Goal: Task Accomplishment & Management: Complete application form

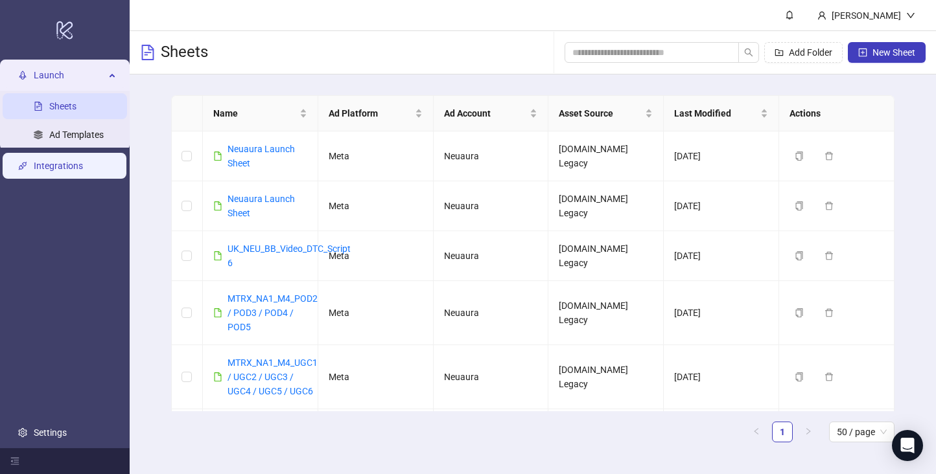
click at [52, 170] on link "Integrations" at bounding box center [58, 166] width 49 height 10
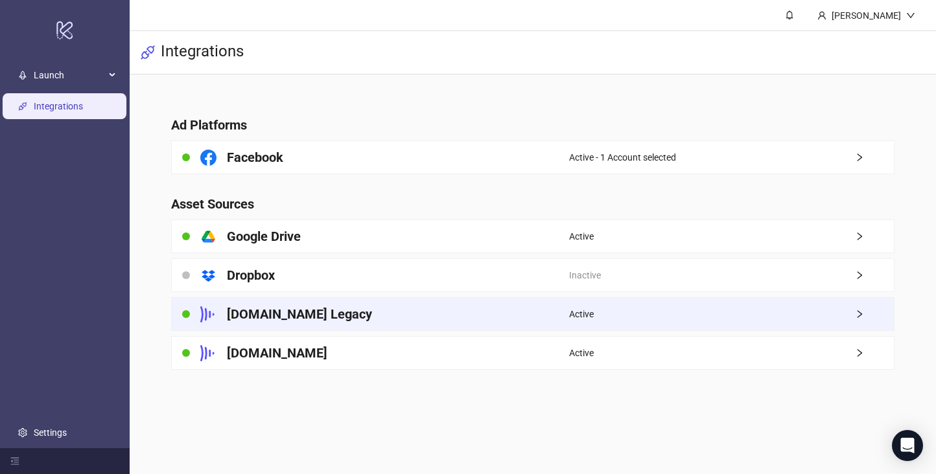
click at [361, 318] on div "[DOMAIN_NAME] Legacy" at bounding box center [370, 314] width 397 height 32
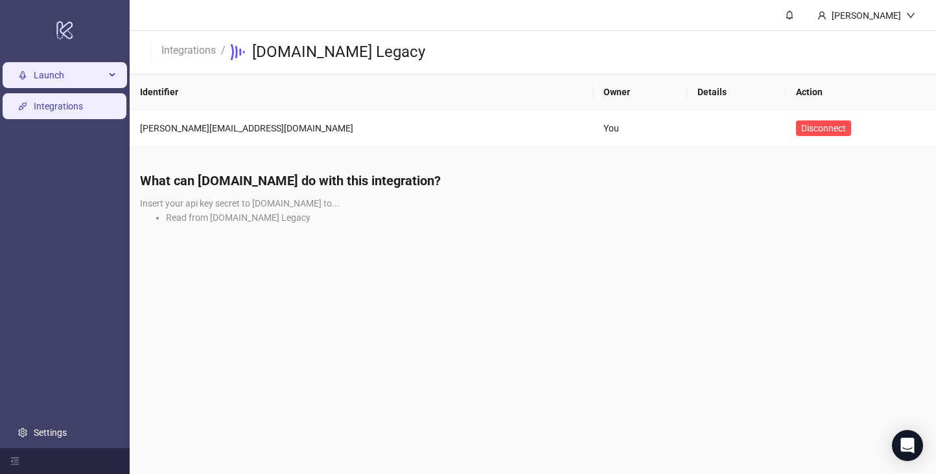
click at [94, 76] on span "Launch" at bounding box center [69, 75] width 71 height 26
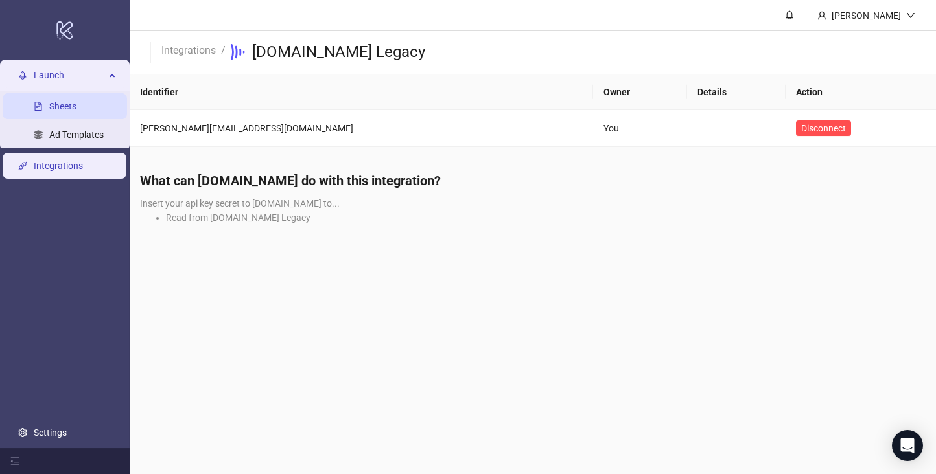
click at [76, 103] on link "Sheets" at bounding box center [62, 106] width 27 height 10
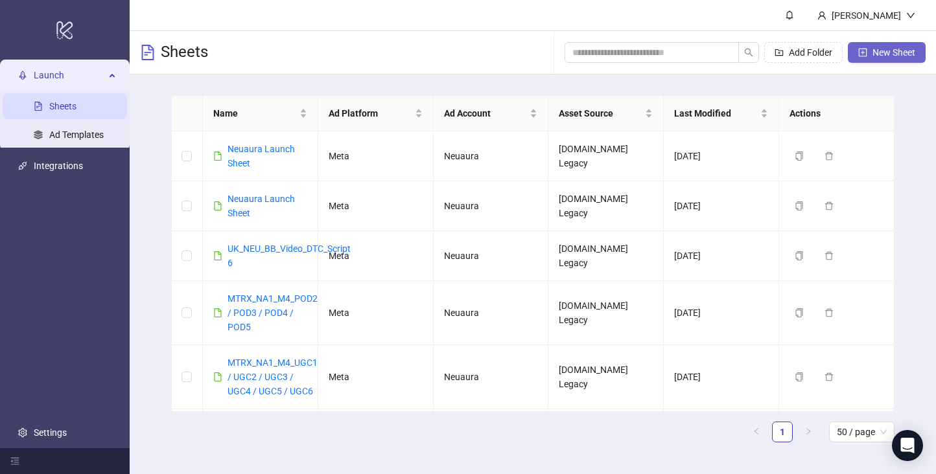
click at [874, 56] on span "New Sheet" at bounding box center [893, 52] width 43 height 10
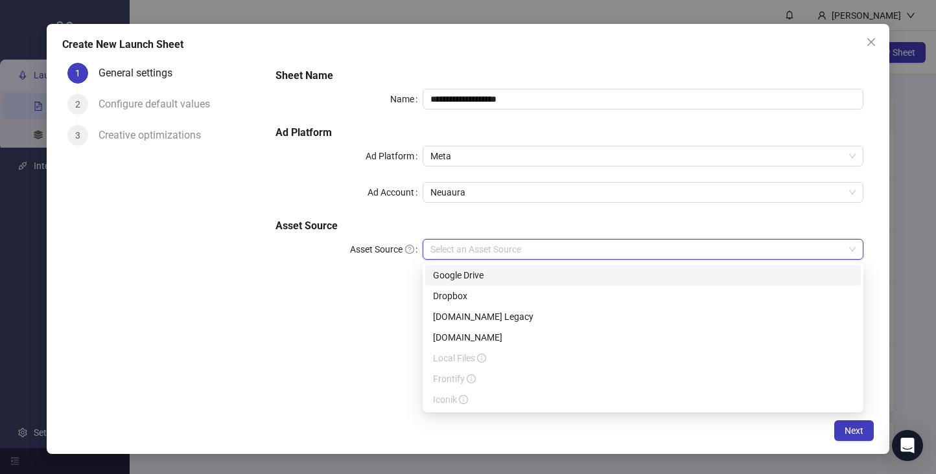
click at [485, 253] on input "Asset Source" at bounding box center [636, 249] width 413 height 19
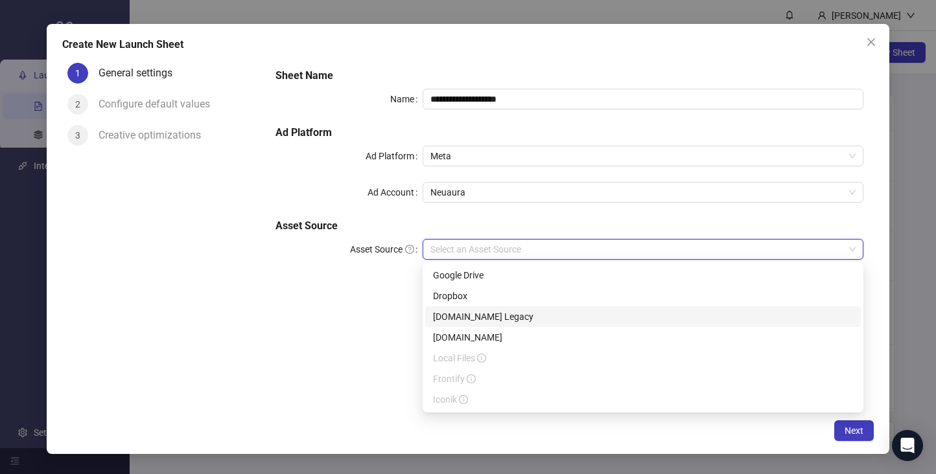
click at [476, 317] on div "[DOMAIN_NAME] Legacy" at bounding box center [643, 317] width 420 height 14
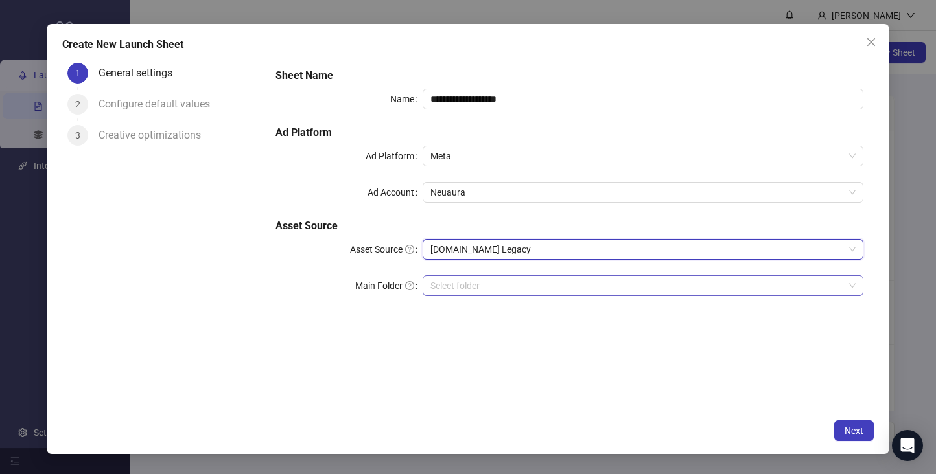
click at [476, 283] on input "search" at bounding box center [636, 285] width 413 height 19
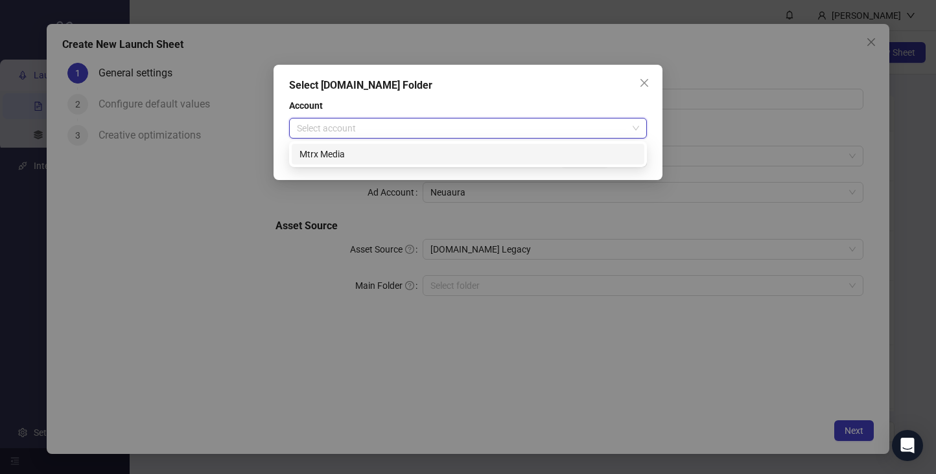
click at [576, 130] on input "search" at bounding box center [462, 128] width 330 height 19
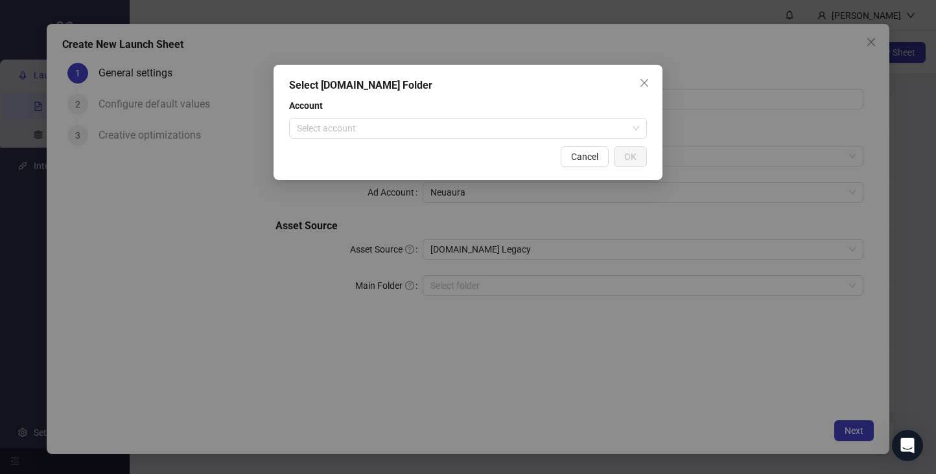
click at [888, 40] on div "Select [DOMAIN_NAME] Folder Account Select account Cancel OK" at bounding box center [468, 237] width 936 height 474
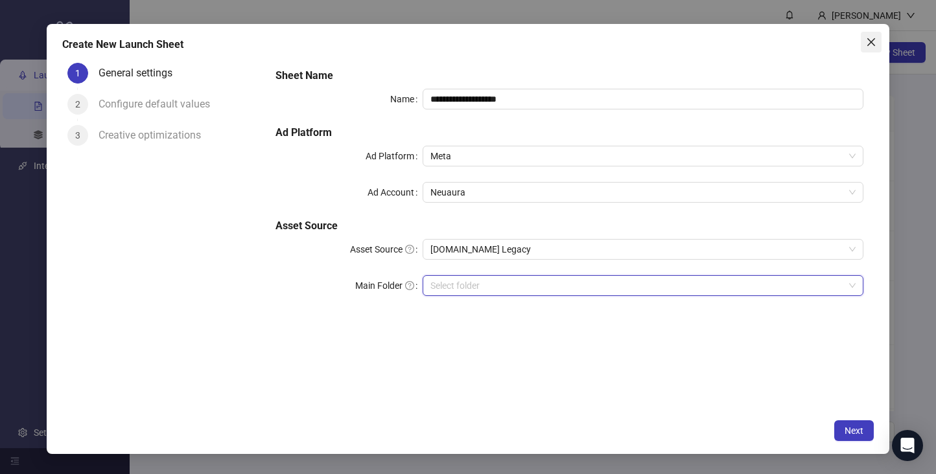
click at [875, 37] on icon "close" at bounding box center [871, 42] width 10 height 10
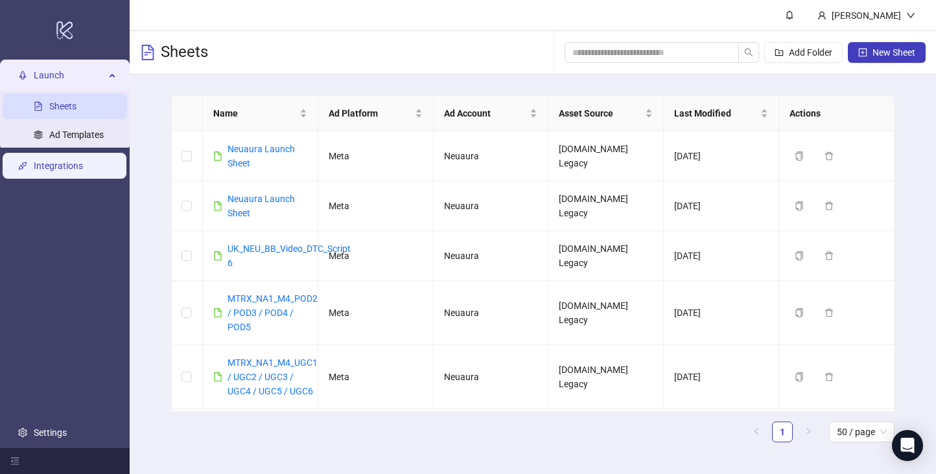
click at [56, 161] on link "Integrations" at bounding box center [58, 166] width 49 height 10
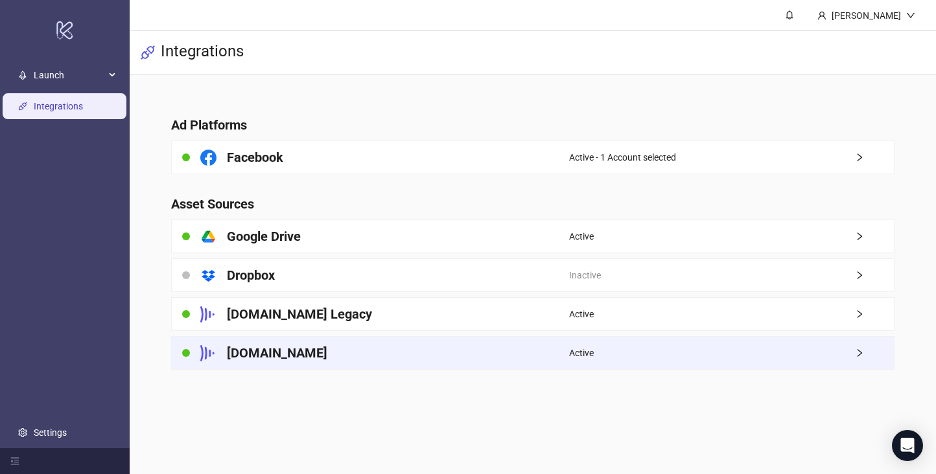
click at [378, 351] on div "[DOMAIN_NAME]" at bounding box center [370, 353] width 397 height 32
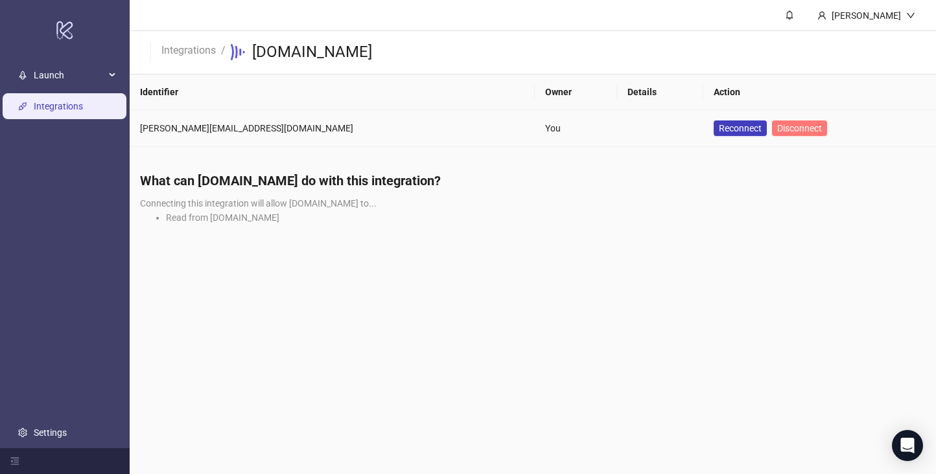
click at [777, 128] on span "Disconnect" at bounding box center [799, 128] width 45 height 10
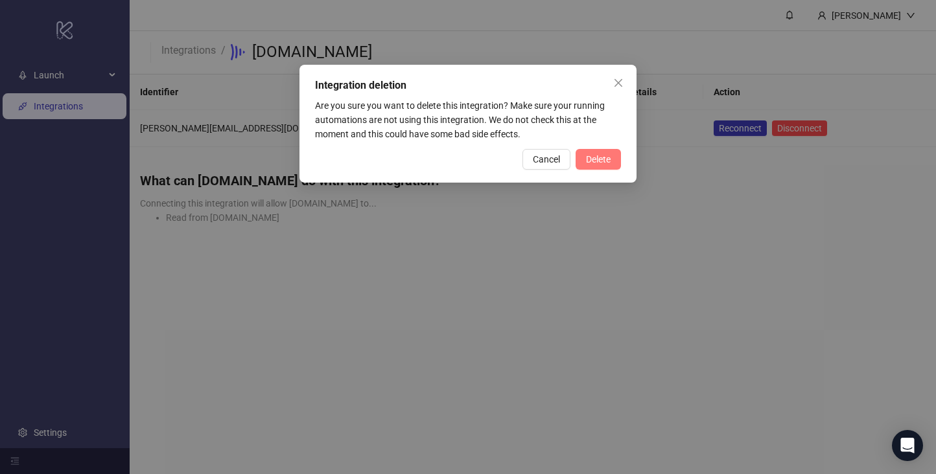
click at [577, 160] on button "Delete" at bounding box center [597, 159] width 45 height 21
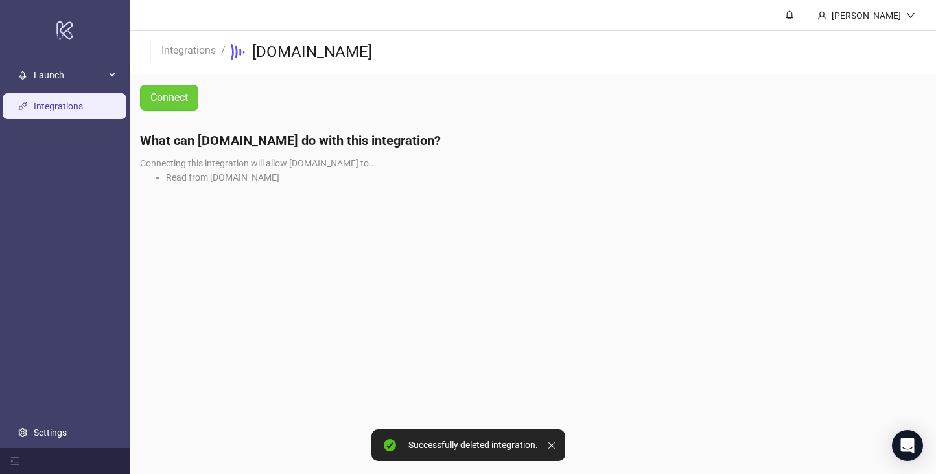
click at [178, 93] on span "Connect" at bounding box center [169, 98] width 38 height 12
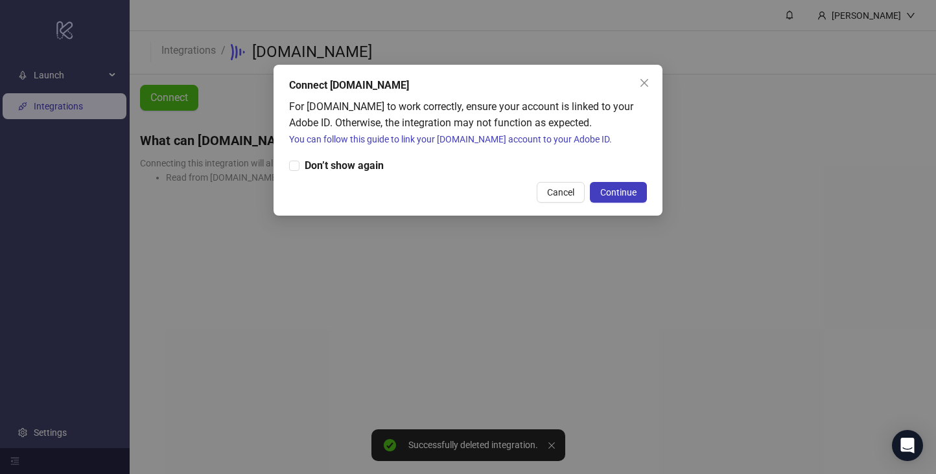
click at [625, 176] on div "Connect [DOMAIN_NAME] For [DOMAIN_NAME] to work correctly, ensure your account …" at bounding box center [467, 140] width 389 height 151
click at [611, 200] on button "Continue" at bounding box center [618, 192] width 57 height 21
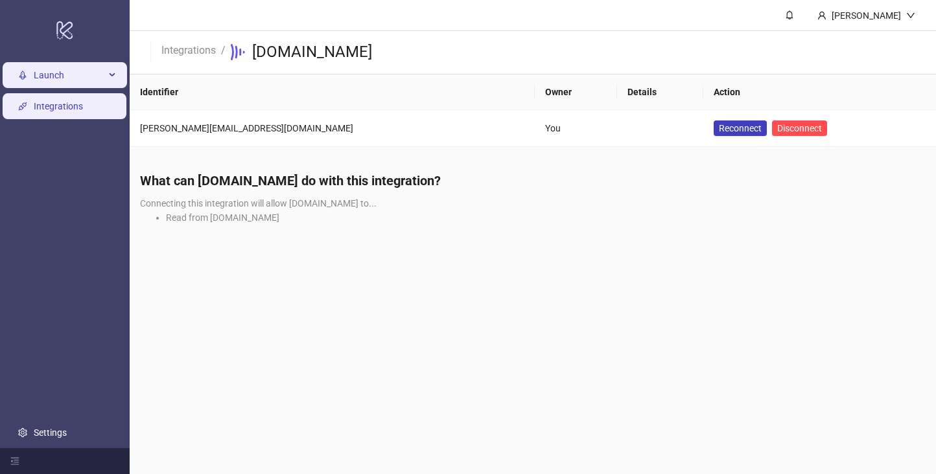
click at [85, 76] on span "Launch" at bounding box center [69, 75] width 71 height 26
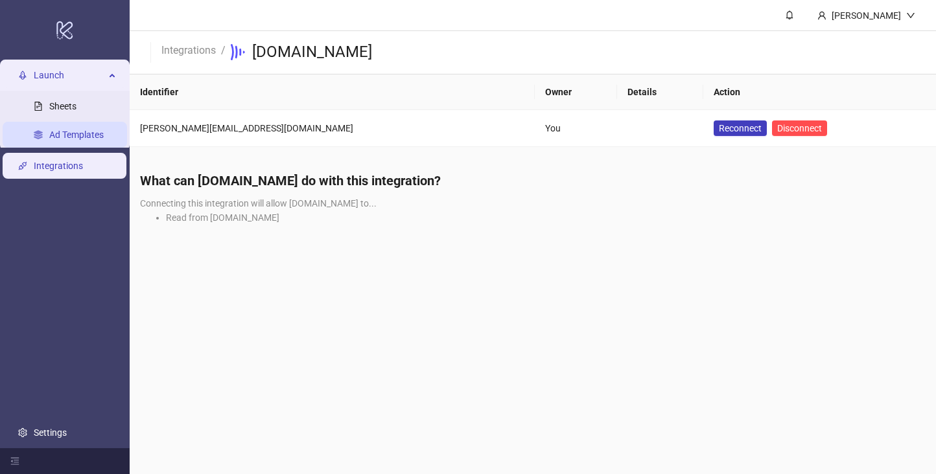
click at [104, 130] on link "Ad Templates" at bounding box center [76, 135] width 54 height 10
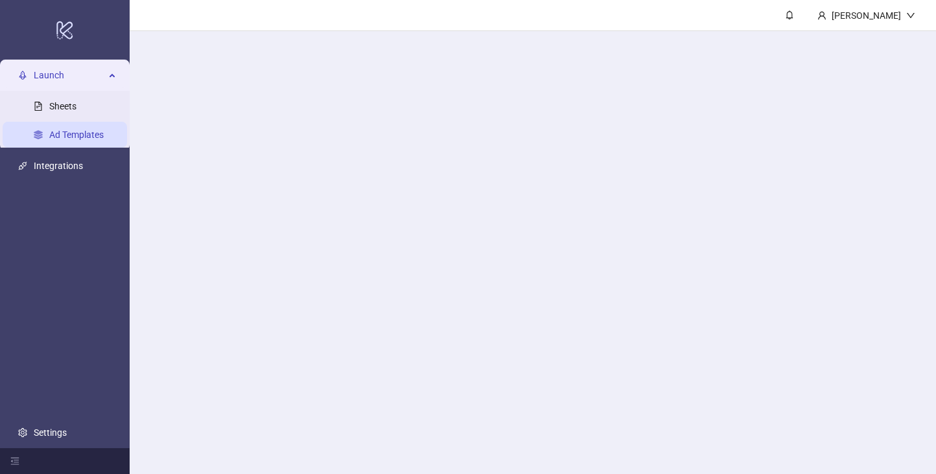
click at [104, 130] on link "Ad Templates" at bounding box center [76, 135] width 54 height 10
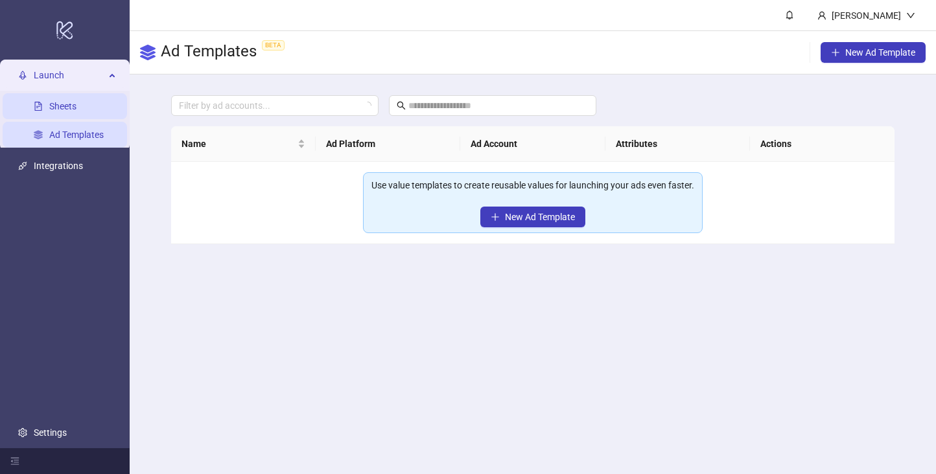
click at [76, 101] on link "Sheets" at bounding box center [62, 106] width 27 height 10
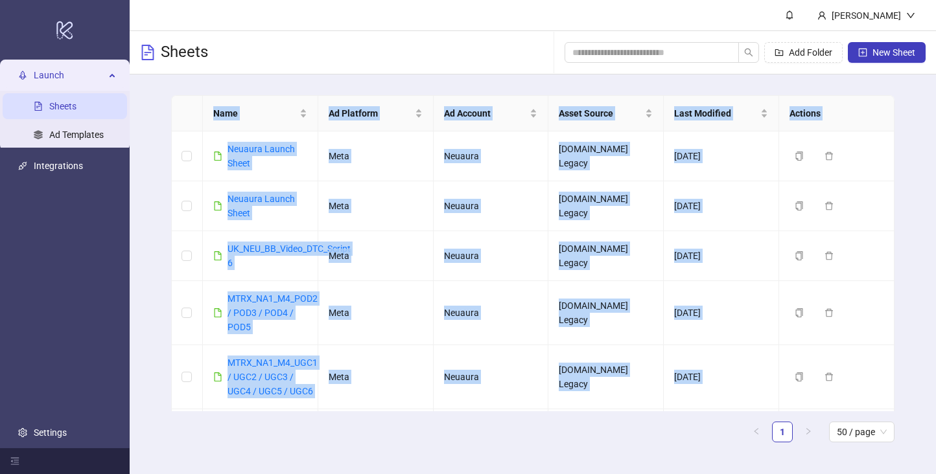
drag, startPoint x: 866, startPoint y: 55, endPoint x: 869, endPoint y: 81, distance: 26.0
click at [869, 81] on body "logo/logo-mobile Launch Sheets Ad Templates Integrations Settings Harry McDonou…" at bounding box center [468, 237] width 936 height 474
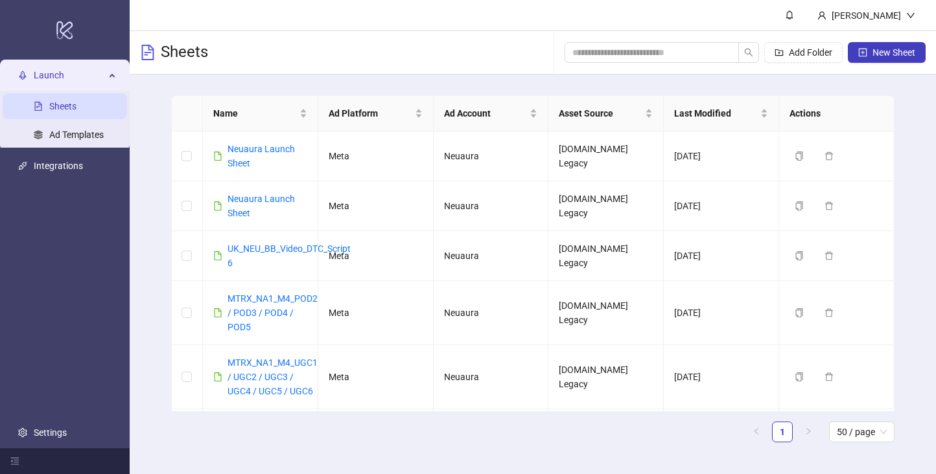
click at [869, 81] on main "Name Ad Platform Ad Account Asset Source Last Modified Actions Neuaura Launch S…" at bounding box center [533, 274] width 744 height 399
click at [869, 55] on button "New Sheet" at bounding box center [887, 52] width 78 height 21
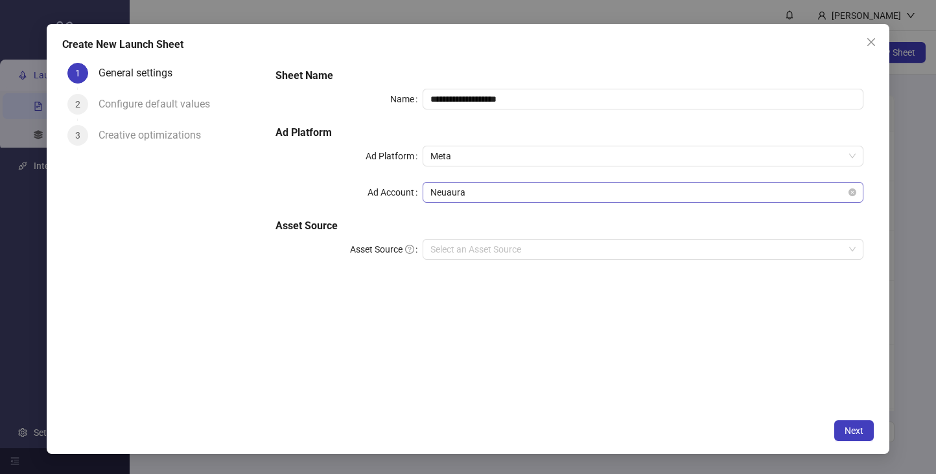
click at [703, 201] on span "Neuaura" at bounding box center [642, 192] width 425 height 19
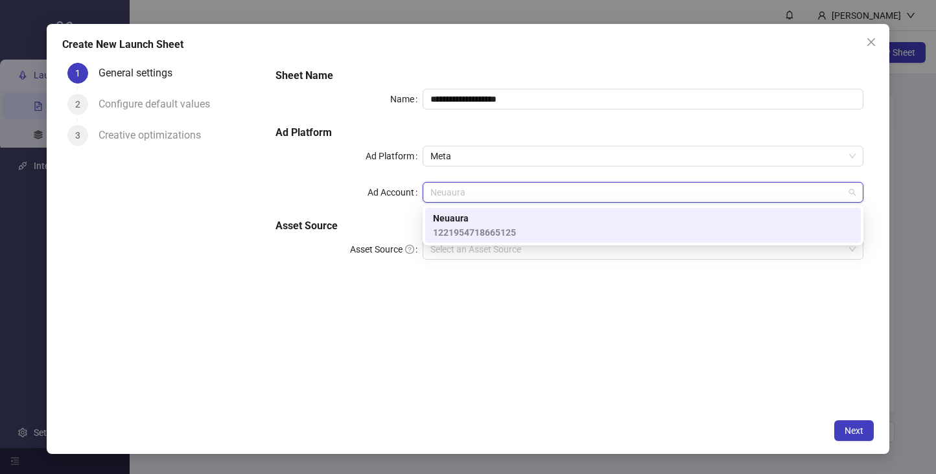
click at [681, 264] on div "**********" at bounding box center [569, 172] width 598 height 218
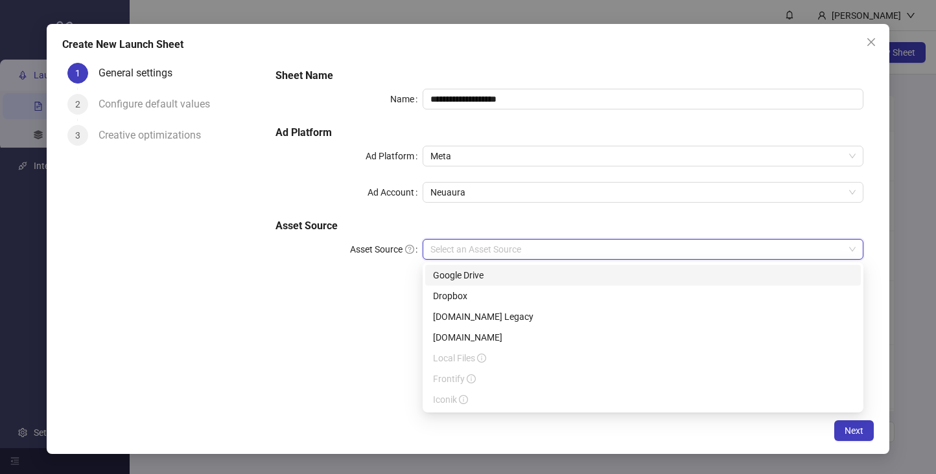
click at [681, 251] on input "Asset Source" at bounding box center [636, 249] width 413 height 19
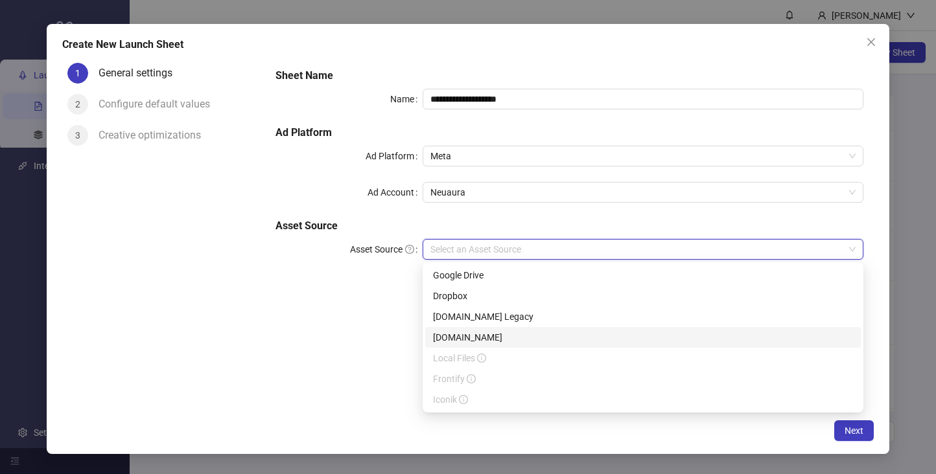
click at [669, 339] on div "[DOMAIN_NAME]" at bounding box center [643, 337] width 420 height 14
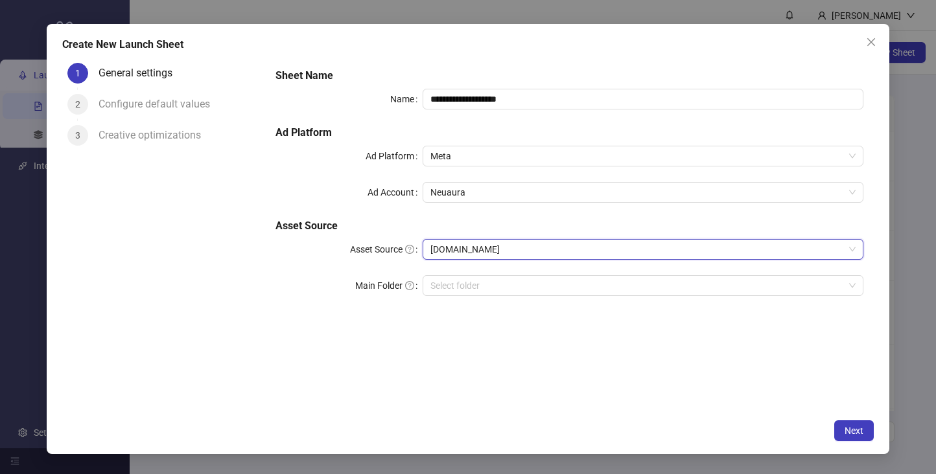
click at [638, 302] on div "**********" at bounding box center [569, 190] width 598 height 254
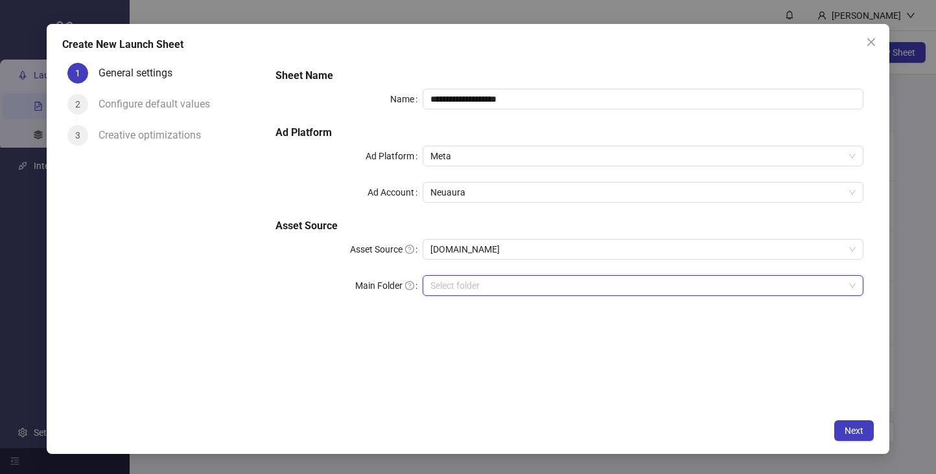
click at [638, 288] on input "search" at bounding box center [636, 285] width 413 height 19
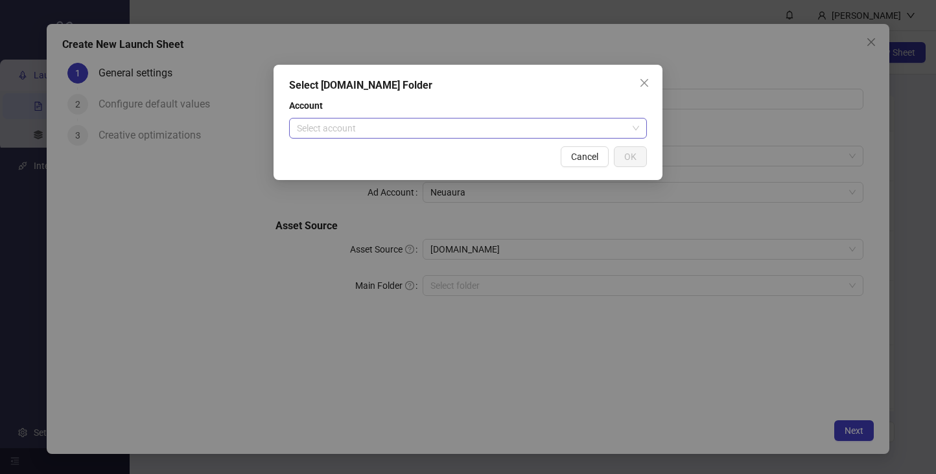
click at [555, 133] on input "search" at bounding box center [462, 128] width 330 height 19
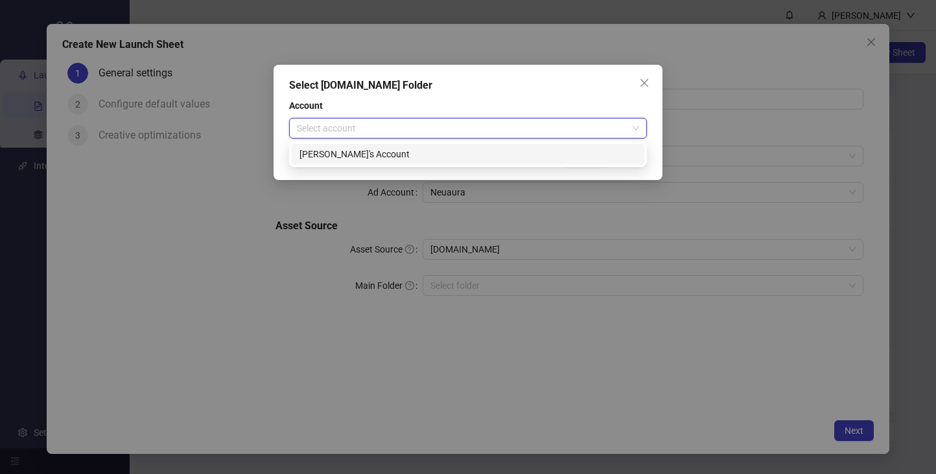
click at [542, 150] on div "Harry's Account" at bounding box center [467, 154] width 337 height 14
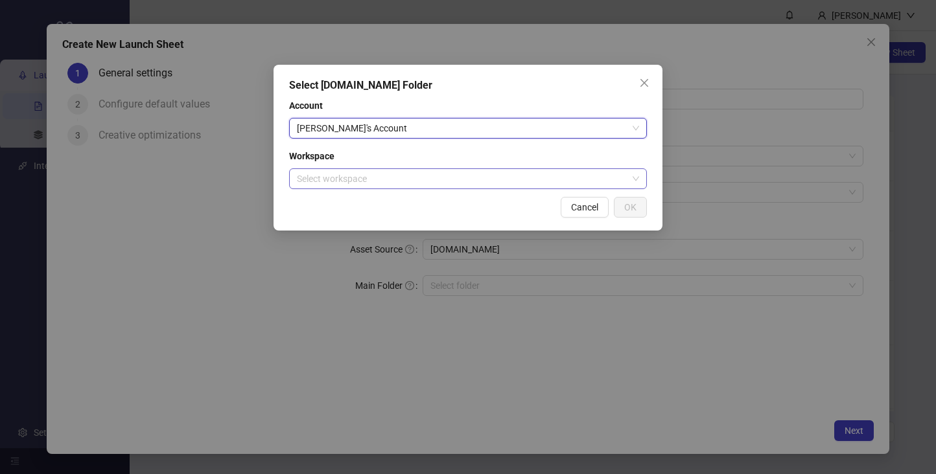
click at [588, 176] on input "search" at bounding box center [462, 178] width 330 height 19
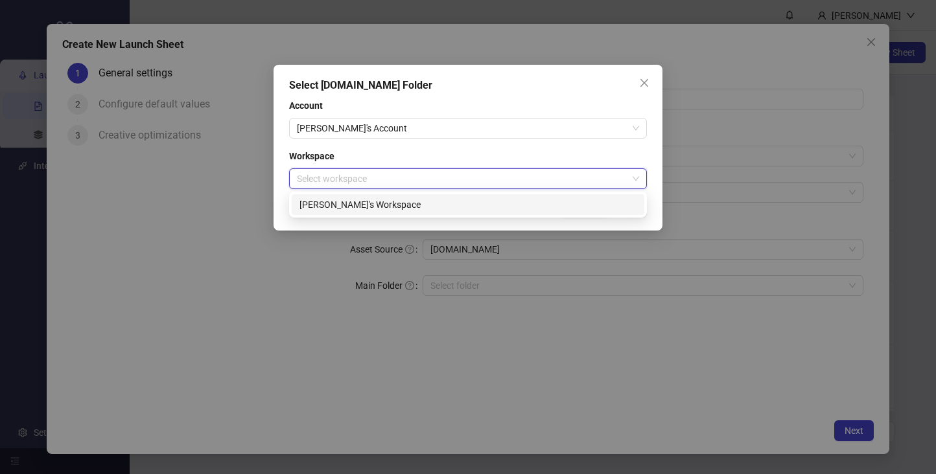
click at [574, 210] on div "Harry's Workspace" at bounding box center [467, 205] width 337 height 14
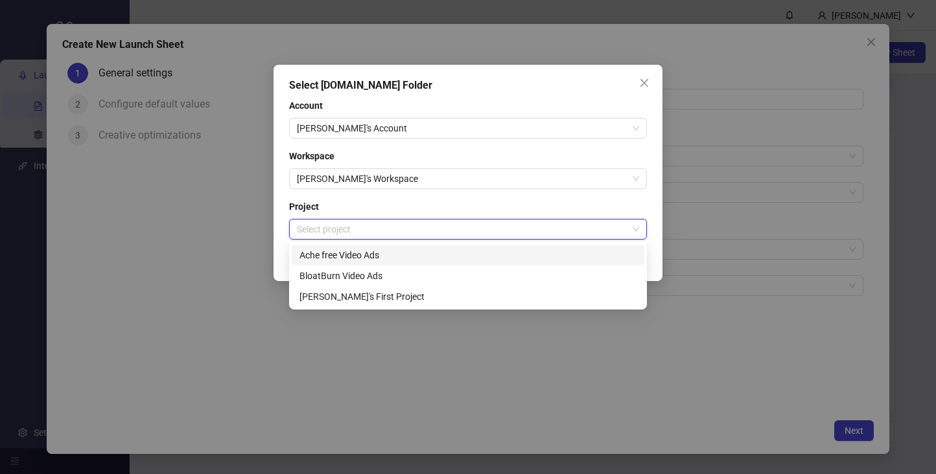
click at [586, 237] on input "search" at bounding box center [462, 229] width 330 height 19
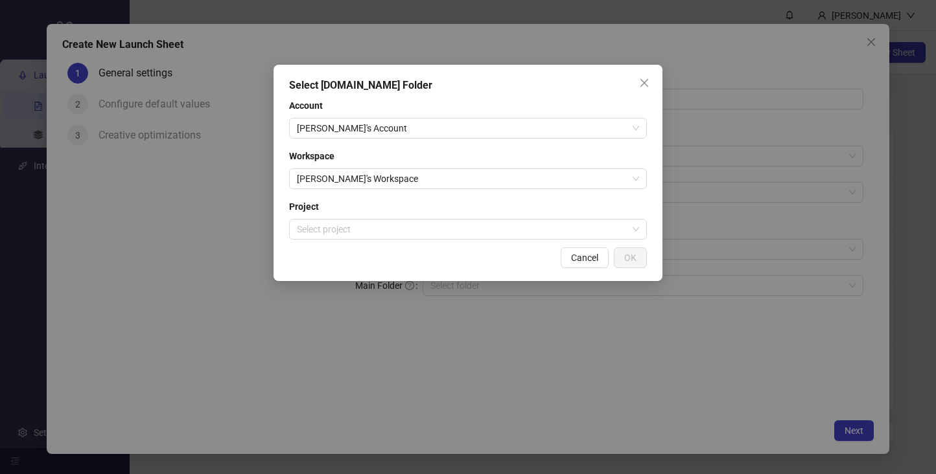
click at [577, 240] on div "Select Frame.io Folder Account Harry's Account Workspace Harry's Workspace Proj…" at bounding box center [467, 173] width 389 height 216
click at [575, 227] on input "search" at bounding box center [462, 229] width 330 height 19
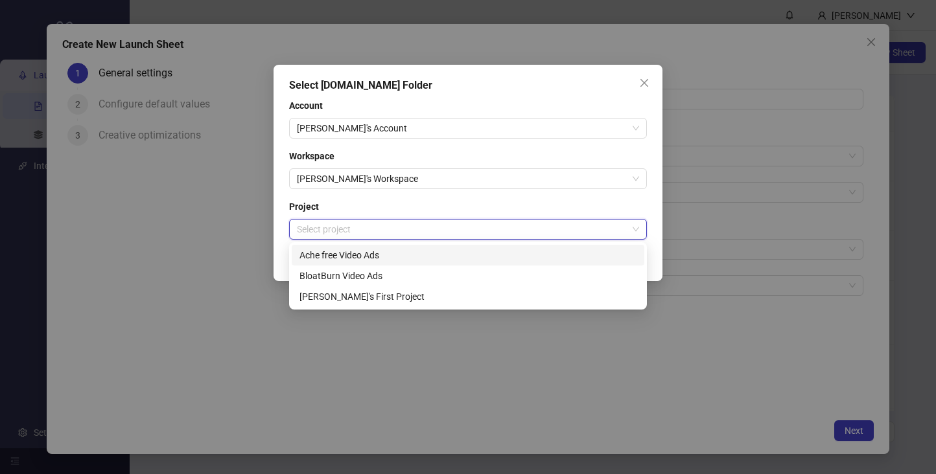
click at [565, 253] on div "Ache free Video Ads" at bounding box center [467, 255] width 337 height 14
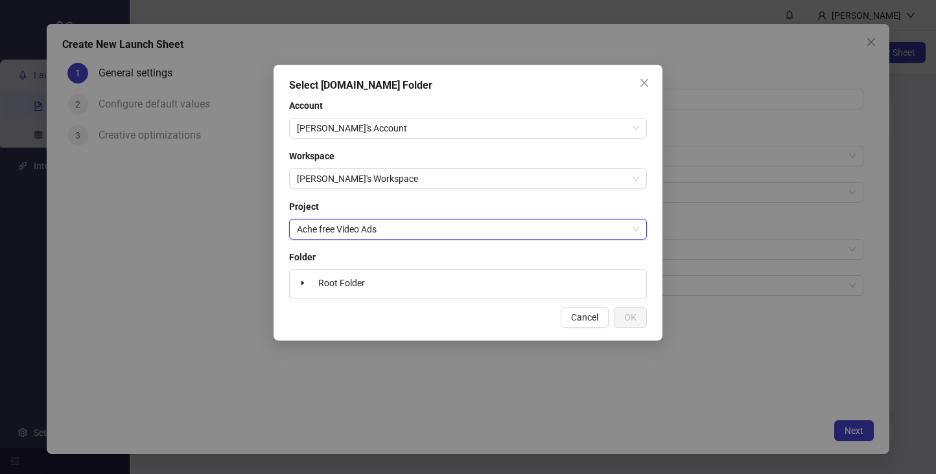
click at [576, 279] on div "Root Folder" at bounding box center [468, 284] width 346 height 18
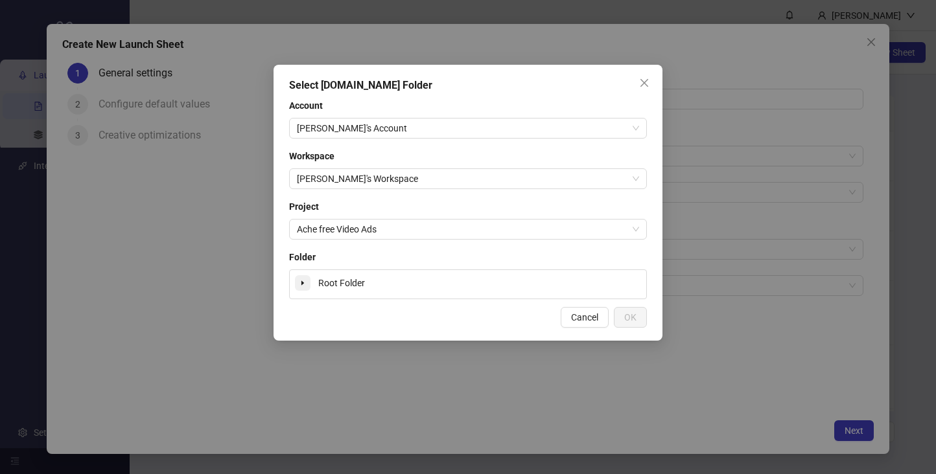
click at [299, 285] on icon "caret-down" at bounding box center [302, 283] width 6 height 6
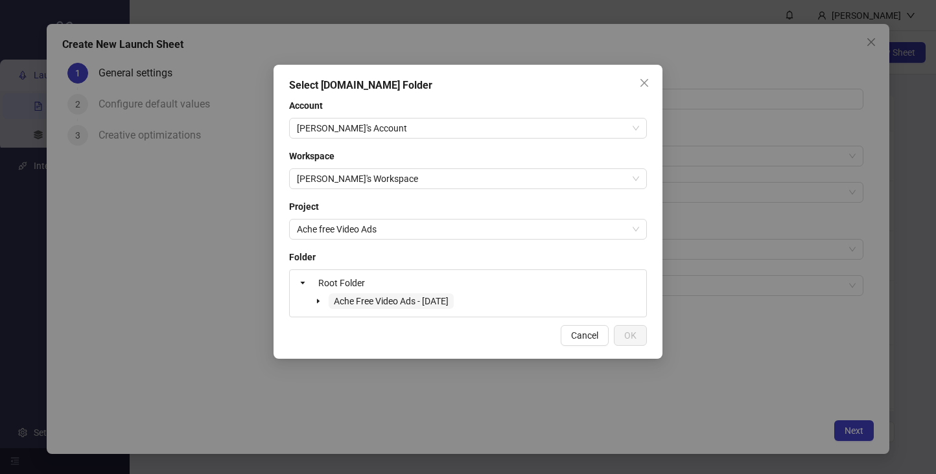
click at [343, 303] on span "Ache Free Video Ads - 09/10/2025" at bounding box center [391, 301] width 115 height 10
click at [321, 302] on span at bounding box center [318, 302] width 16 height 16
click at [636, 341] on button "OK" at bounding box center [630, 335] width 33 height 21
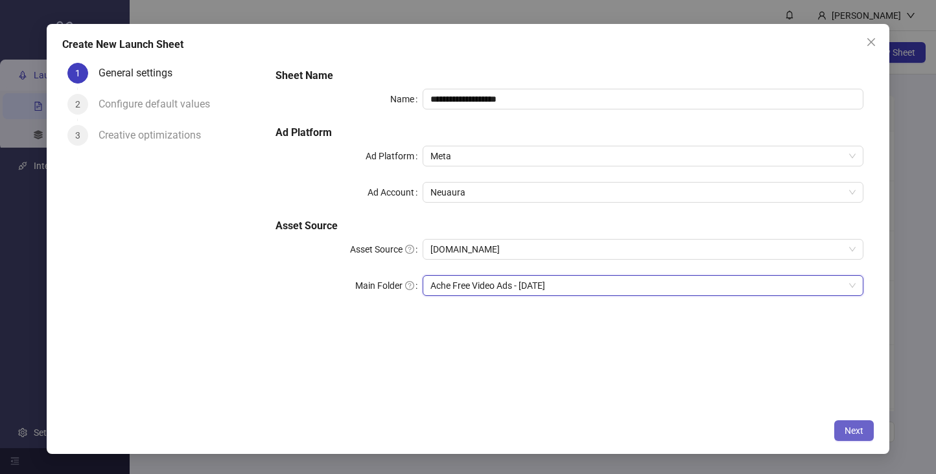
click at [864, 437] on button "Next" at bounding box center [854, 431] width 40 height 21
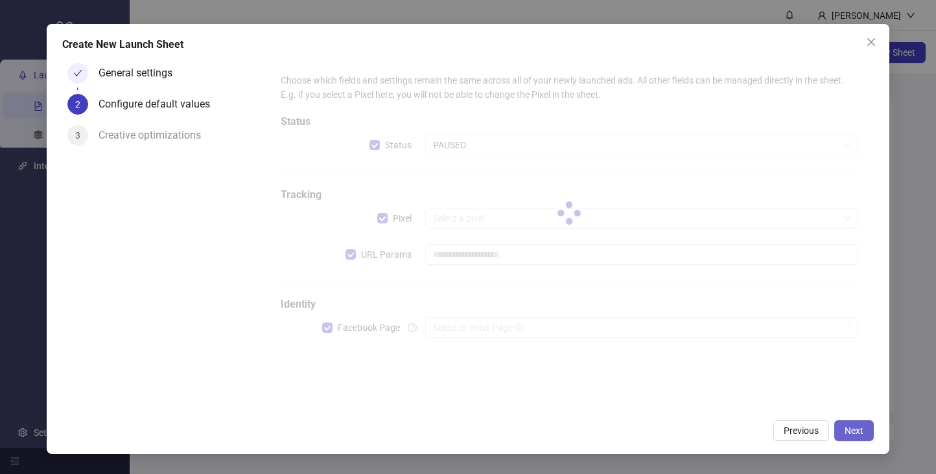
type input "**********"
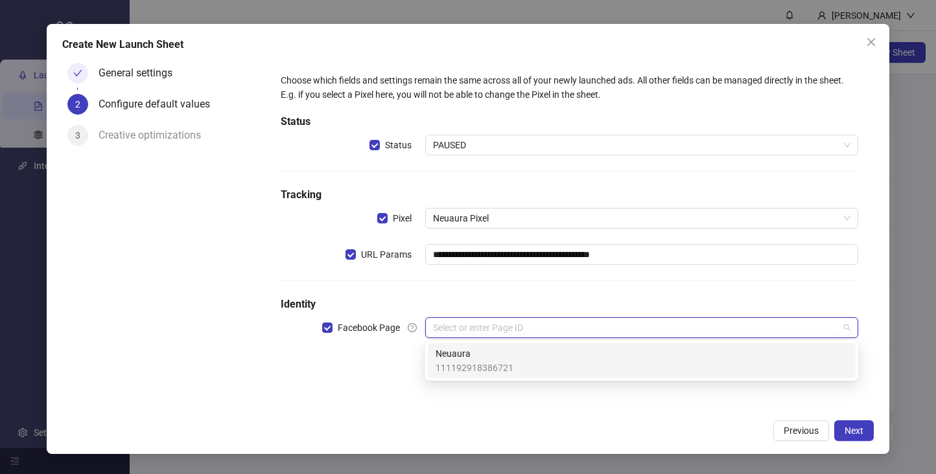
click at [714, 331] on input "search" at bounding box center [636, 327] width 406 height 19
click at [708, 348] on div "Neuaura 111192918386721" at bounding box center [641, 361] width 412 height 29
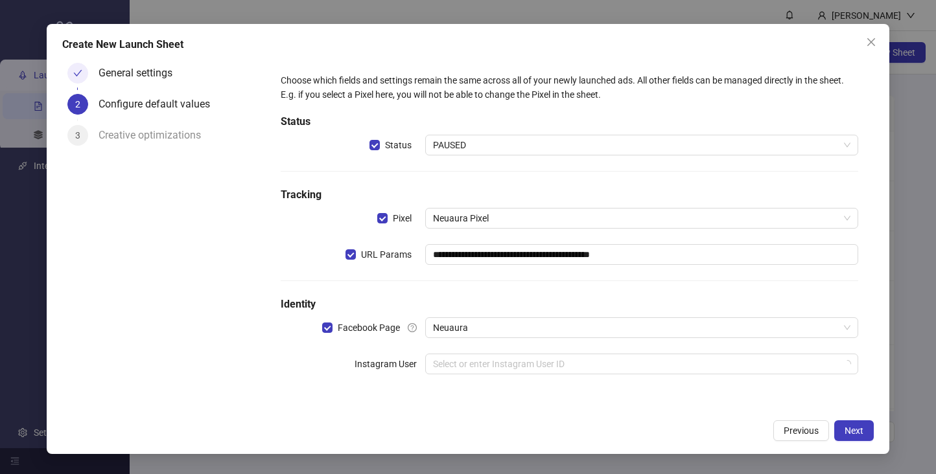
click at [706, 351] on div "**********" at bounding box center [569, 231] width 588 height 327
click at [706, 371] on input "search" at bounding box center [636, 363] width 406 height 19
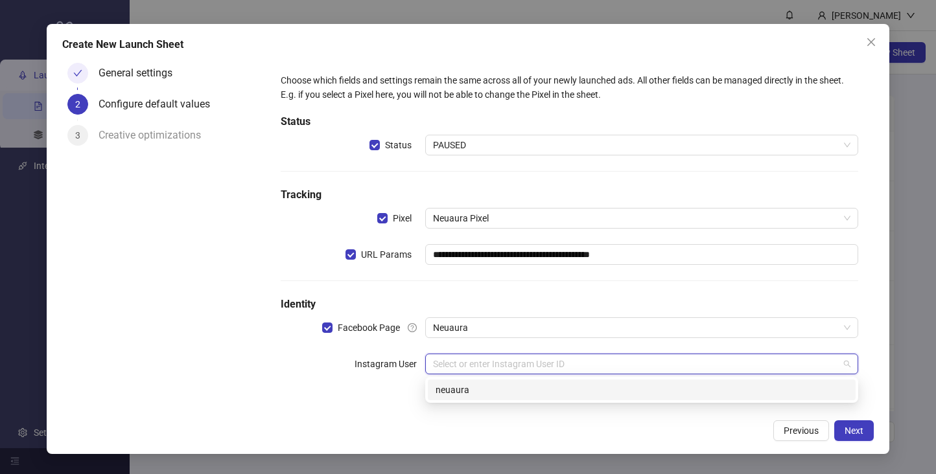
click at [706, 371] on input "search" at bounding box center [636, 363] width 406 height 19
click at [706, 375] on div "**********" at bounding box center [569, 231] width 588 height 327
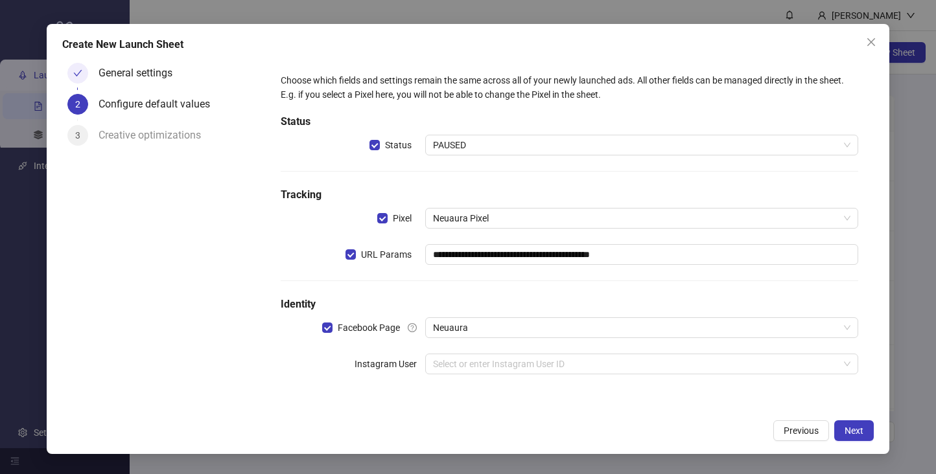
click at [706, 398] on div "**********" at bounding box center [569, 232] width 598 height 338
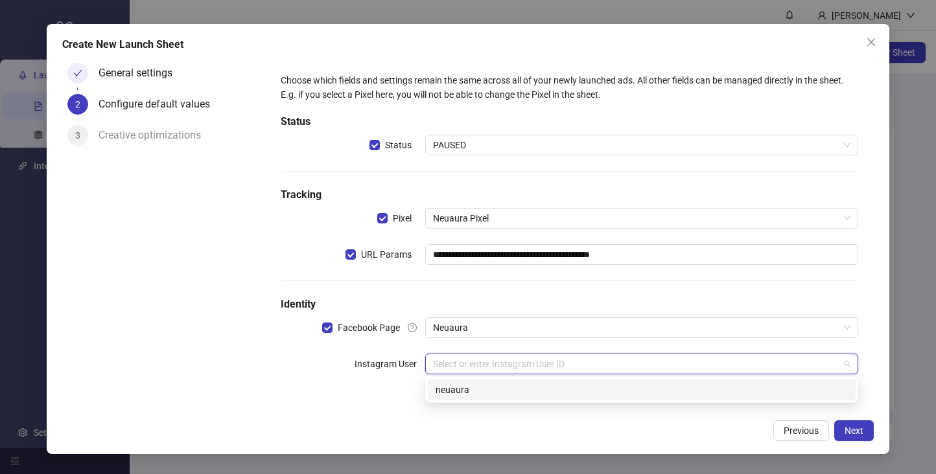
click at [699, 362] on input "search" at bounding box center [636, 363] width 406 height 19
click at [684, 391] on div "neuaura" at bounding box center [641, 390] width 412 height 14
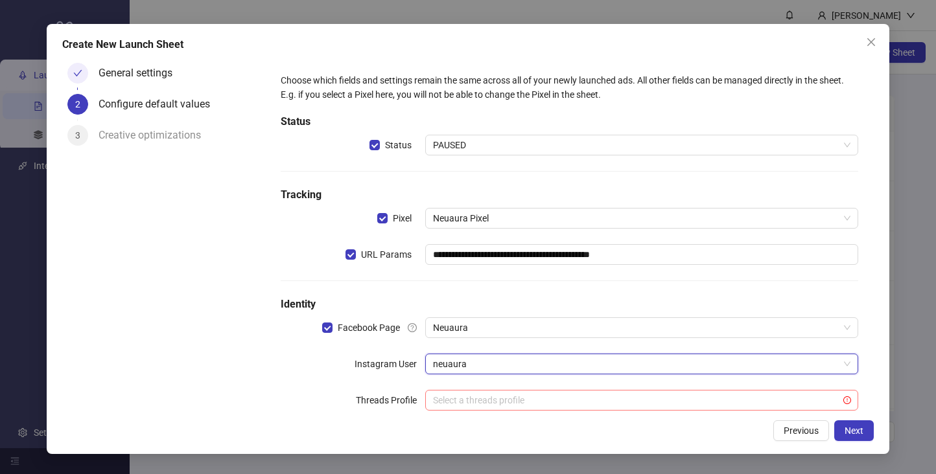
click at [699, 395] on input "search" at bounding box center [636, 400] width 406 height 19
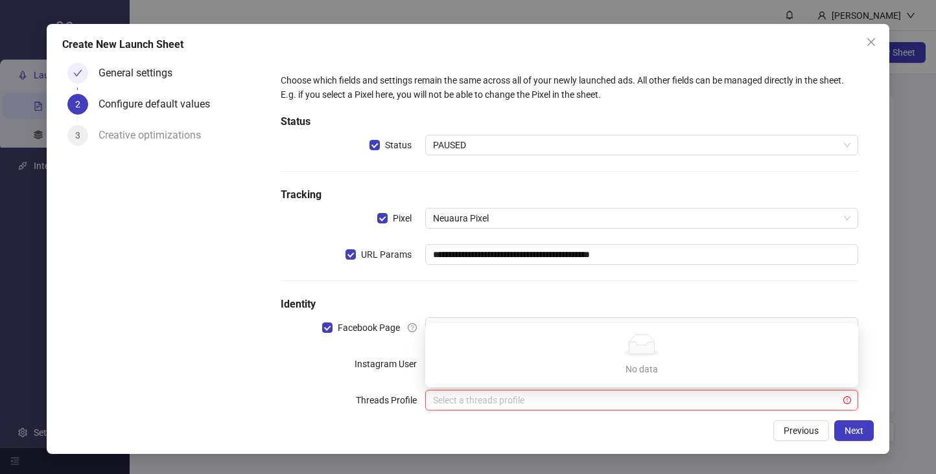
click at [698, 406] on input "search" at bounding box center [636, 400] width 406 height 19
click at [697, 443] on div "**********" at bounding box center [468, 239] width 842 height 431
click at [699, 404] on input "search" at bounding box center [636, 400] width 406 height 19
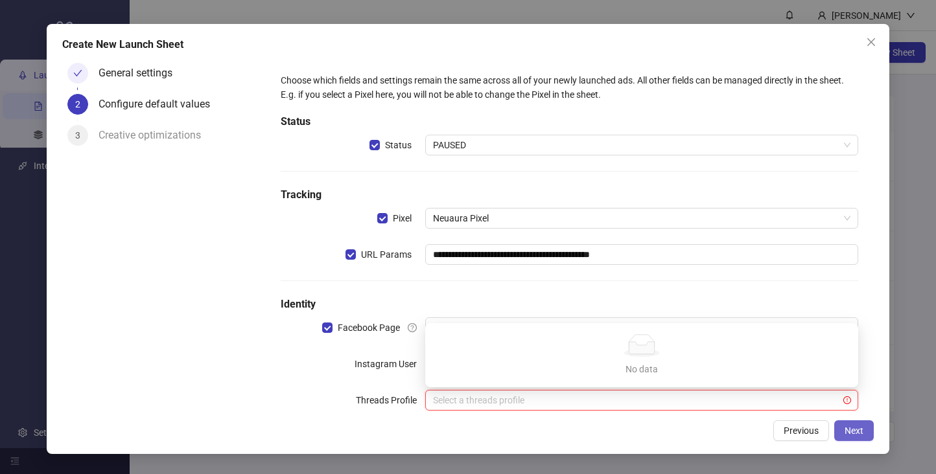
click at [857, 428] on span "Next" at bounding box center [853, 431] width 19 height 10
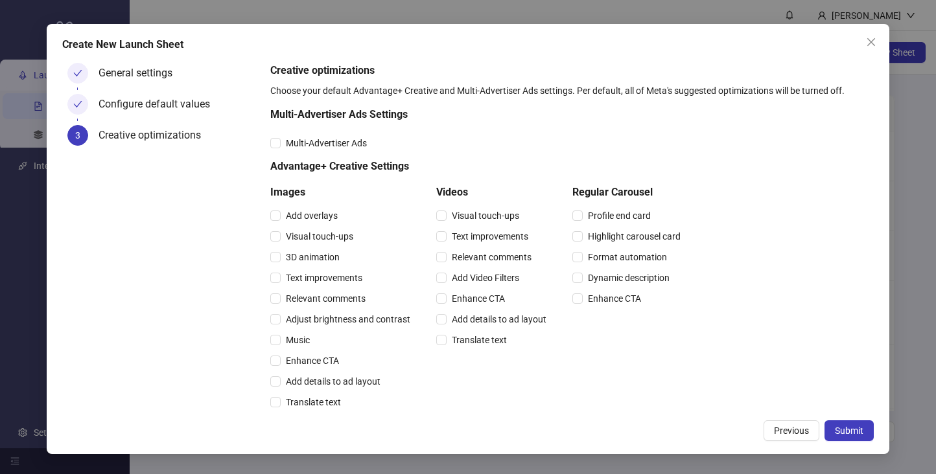
click at [857, 428] on span "Submit" at bounding box center [849, 431] width 29 height 10
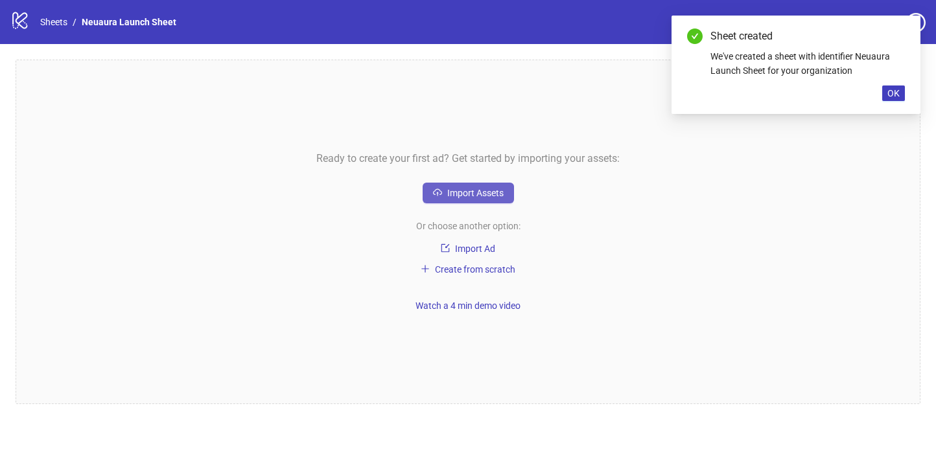
click at [469, 188] on span "Import Assets" at bounding box center [475, 193] width 56 height 10
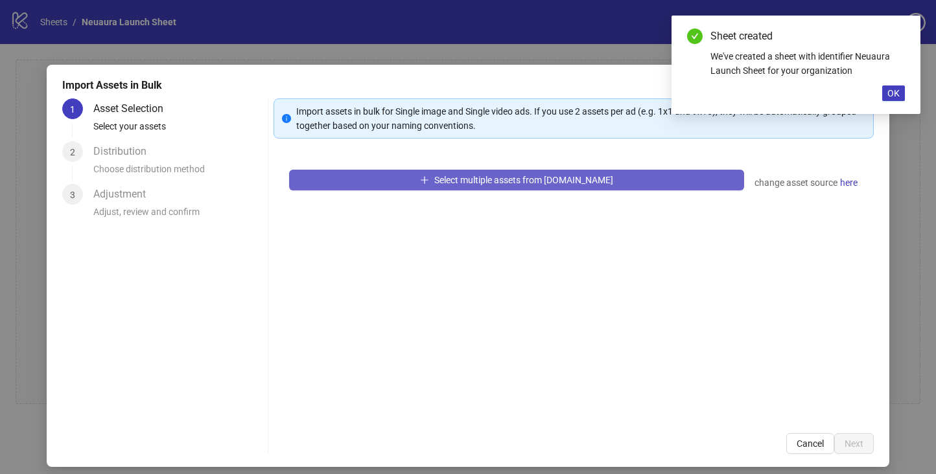
click at [486, 179] on span "Select multiple assets from Frame.io" at bounding box center [523, 180] width 179 height 10
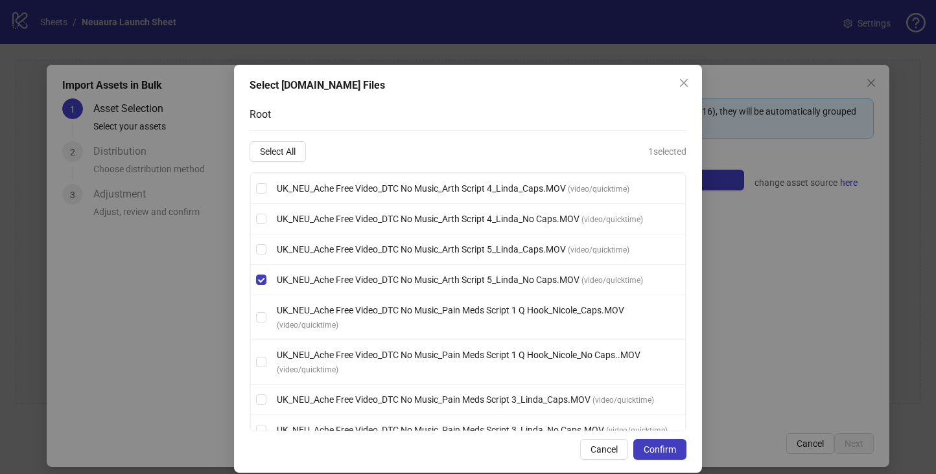
click at [257, 237] on li "UK_NEU_Ache Free Video_DTC No Music_Arth Script 5_Linda_Caps.MOV ( video/quickt…" at bounding box center [468, 250] width 434 height 30
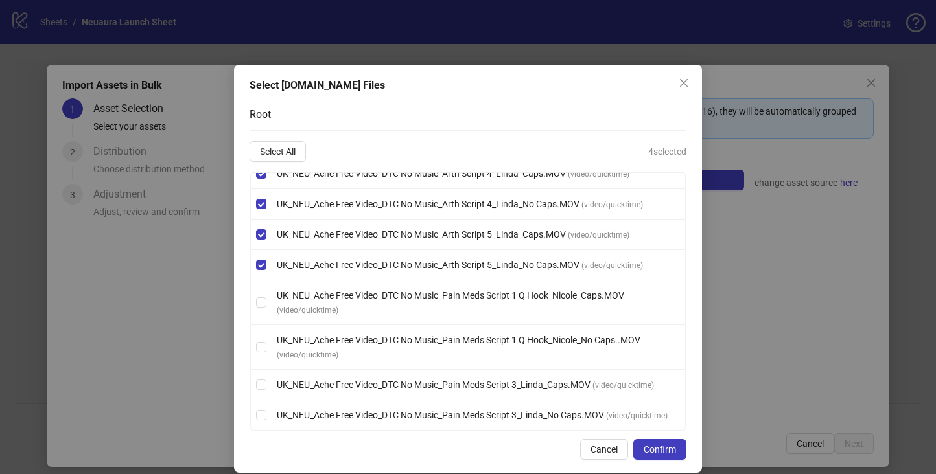
scroll to position [29, 0]
click at [651, 450] on span "Confirm" at bounding box center [659, 450] width 32 height 10
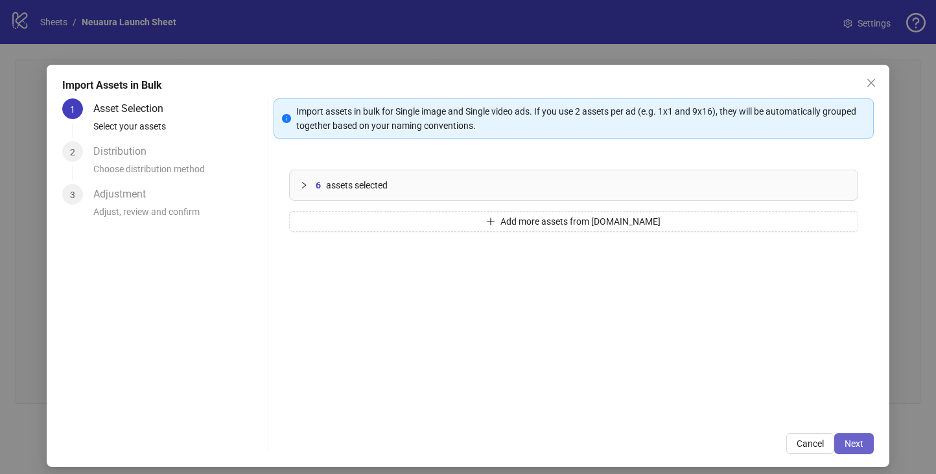
click at [853, 445] on span "Next" at bounding box center [853, 444] width 19 height 10
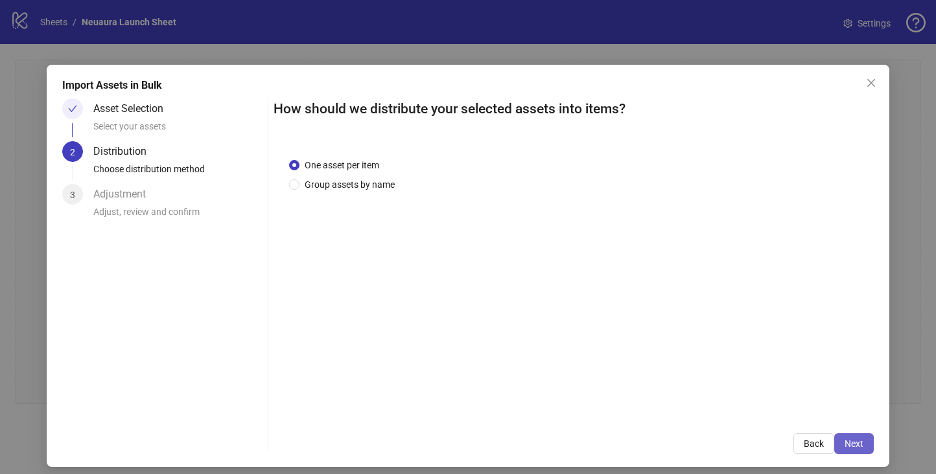
click at [851, 440] on span "Next" at bounding box center [853, 444] width 19 height 10
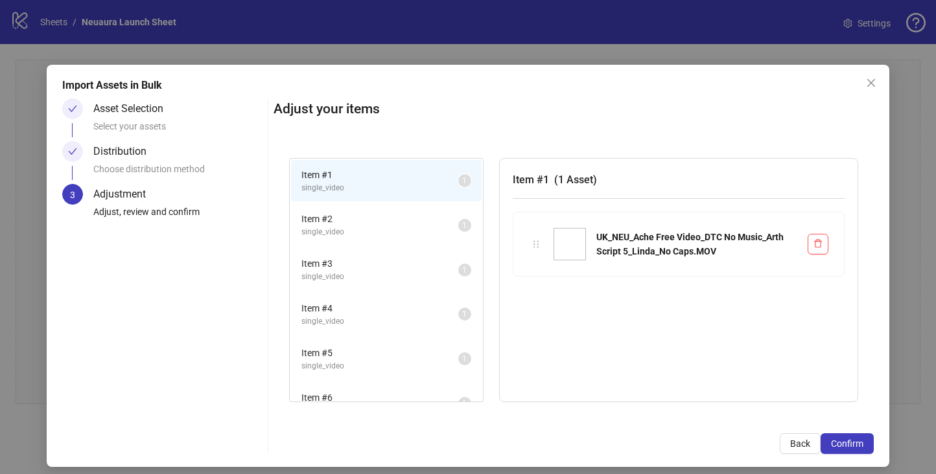
click at [851, 440] on span "Confirm" at bounding box center [847, 444] width 32 height 10
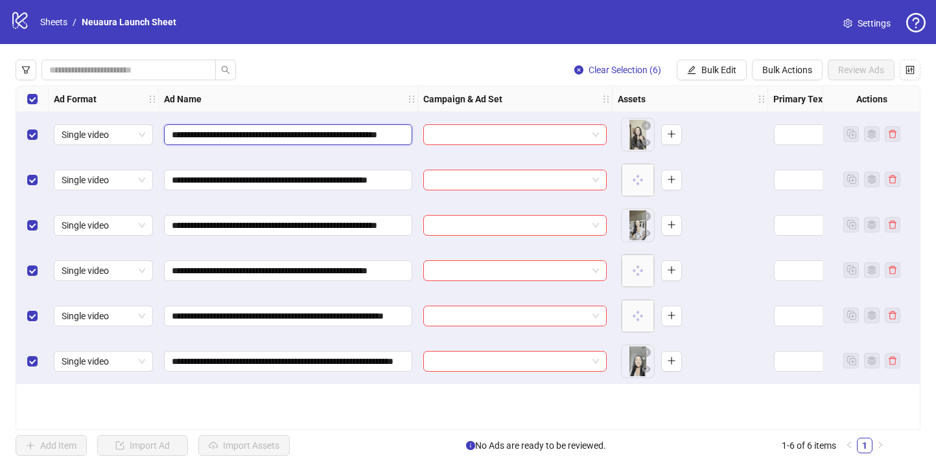
drag, startPoint x: 362, startPoint y: 135, endPoint x: 169, endPoint y: 134, distance: 192.5
click at [169, 134] on span "**********" at bounding box center [288, 134] width 248 height 21
click at [548, 133] on input "search" at bounding box center [509, 134] width 156 height 19
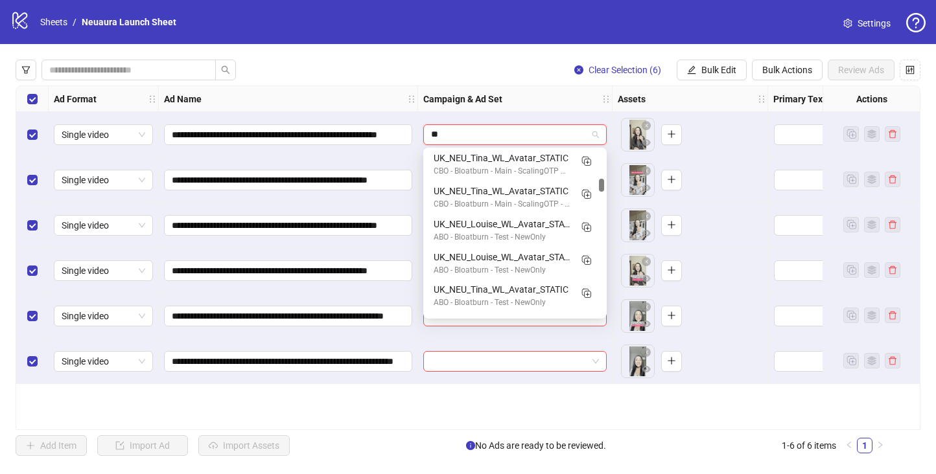
scroll to position [0, 0]
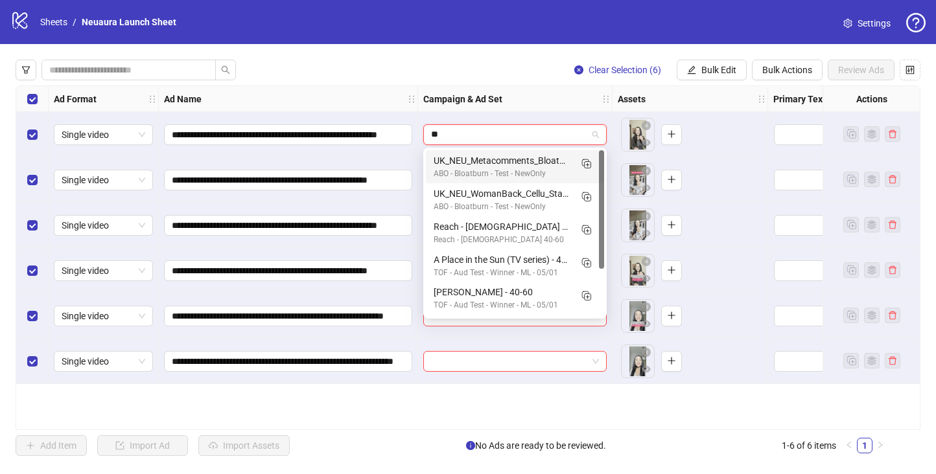
type input "*"
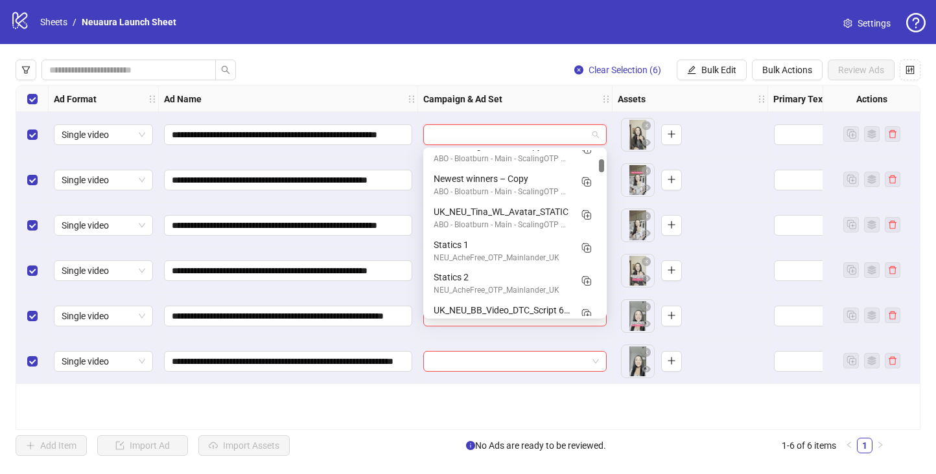
scroll to position [159, 0]
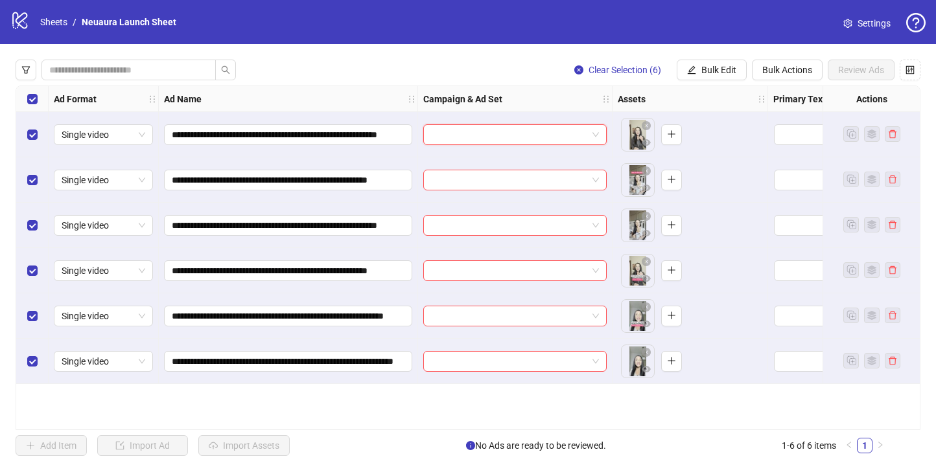
click at [588, 136] on span at bounding box center [515, 134] width 168 height 19
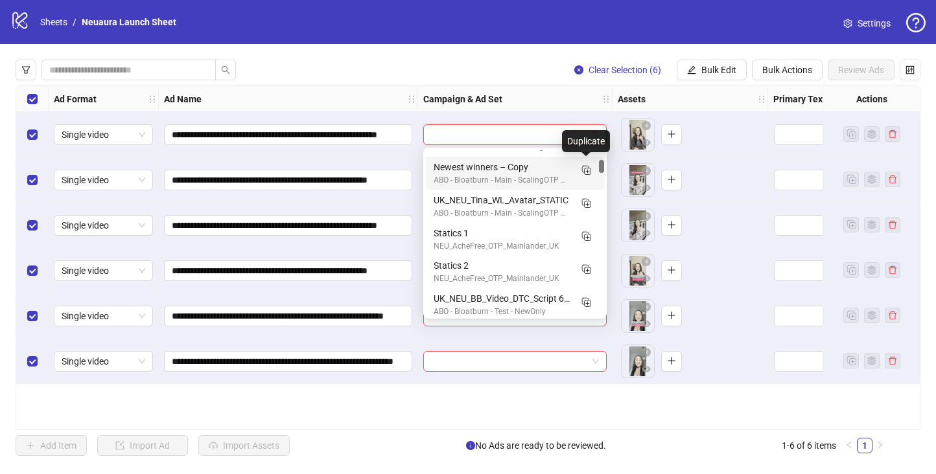
click at [567, 139] on div "Duplicate" at bounding box center [586, 141] width 48 height 22
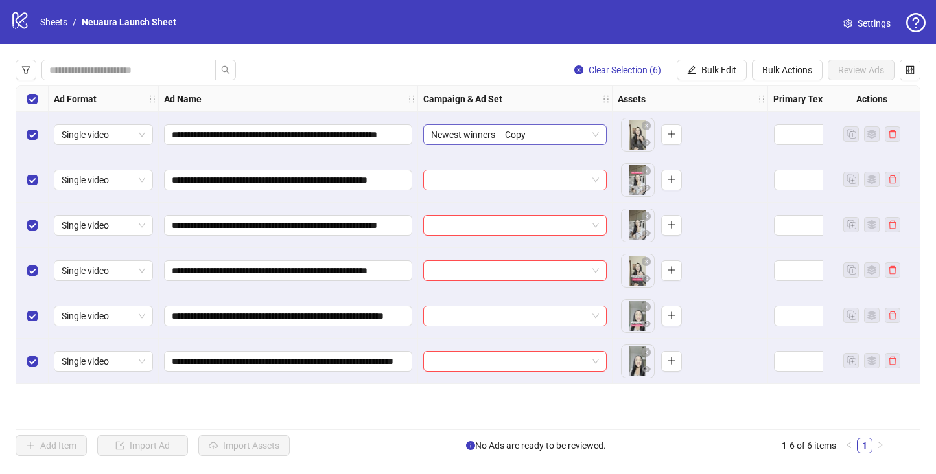
click at [590, 137] on span "Newest winners – Copy" at bounding box center [515, 134] width 168 height 19
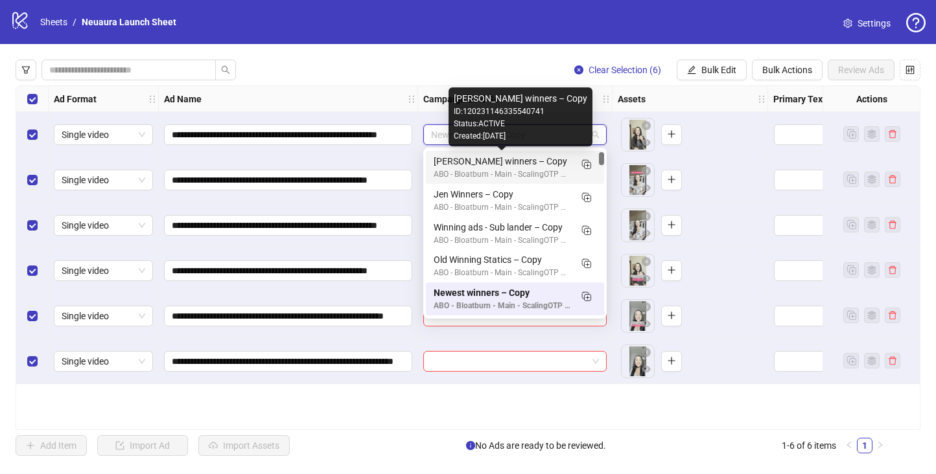
scroll to position [0, 0]
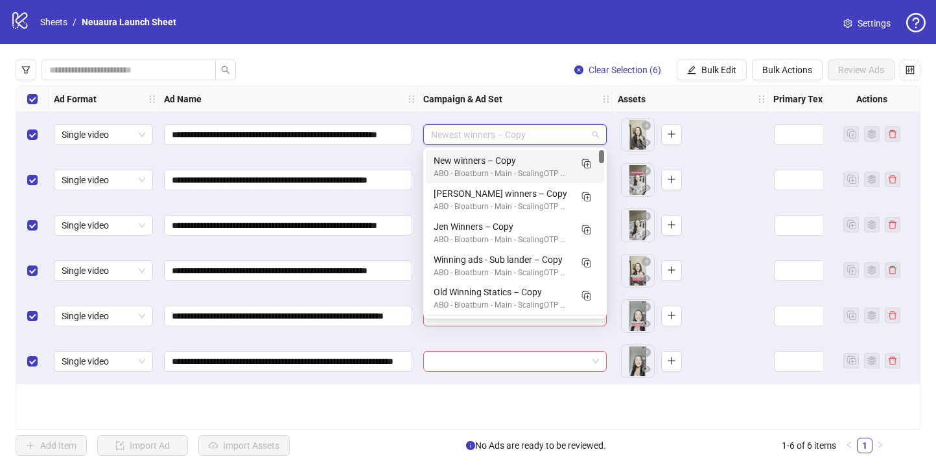
click at [563, 132] on span "Newest winners – Copy" at bounding box center [515, 134] width 168 height 19
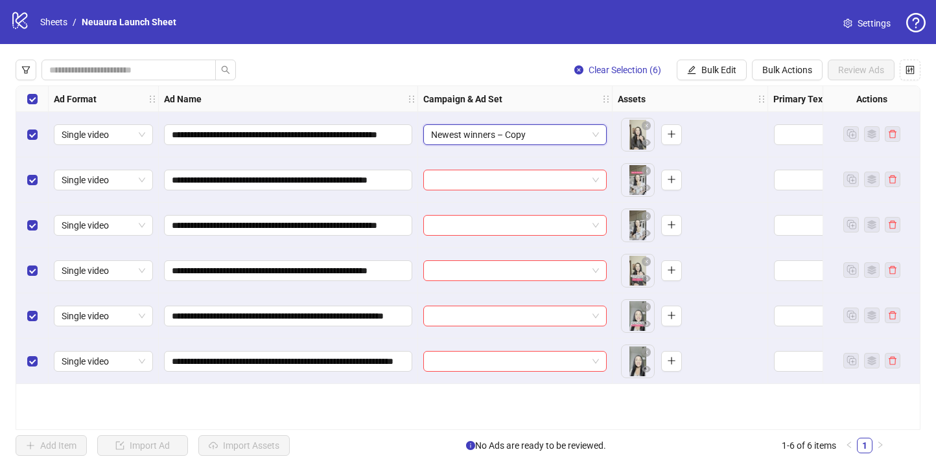
click at [563, 132] on span "Newest winners – Copy" at bounding box center [515, 134] width 168 height 19
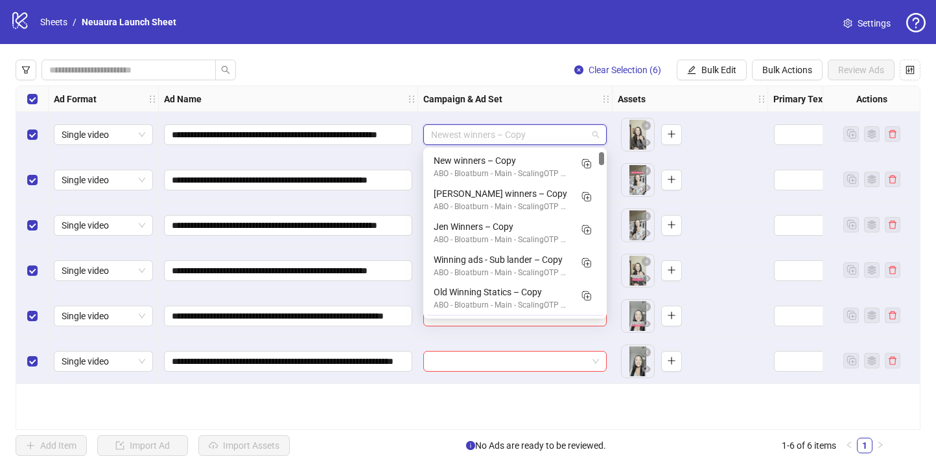
scroll to position [32, 0]
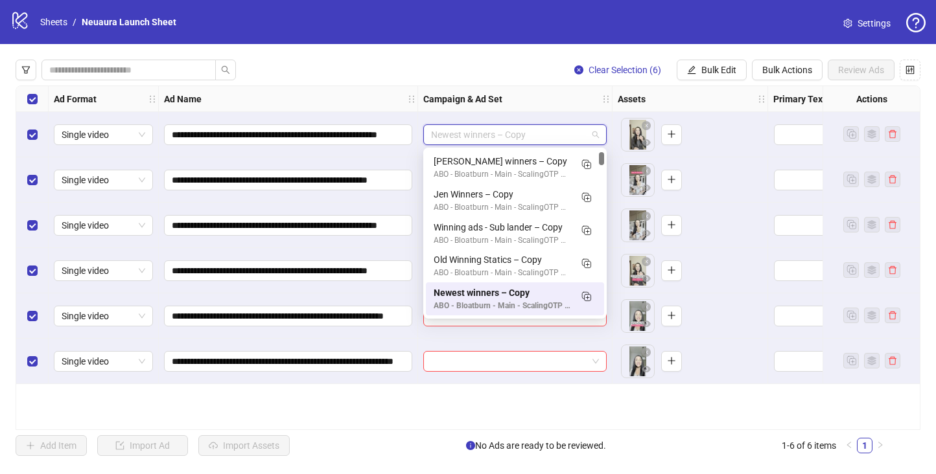
click at [563, 132] on span "Newest winners – Copy" at bounding box center [515, 134] width 168 height 19
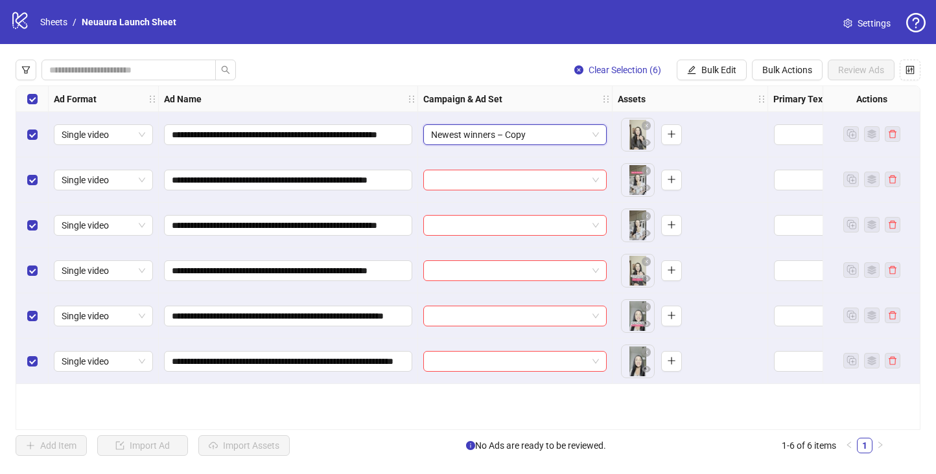
click at [563, 132] on span "Newest winners – Copy" at bounding box center [515, 134] width 168 height 19
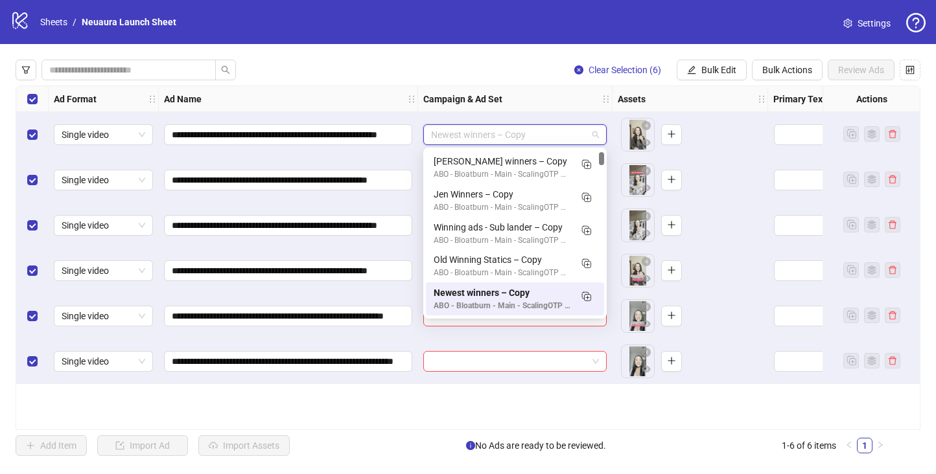
drag, startPoint x: 538, startPoint y: 135, endPoint x: 404, endPoint y: 112, distance: 136.0
click at [404, 86] on div "**********" at bounding box center [732, 86] width 1432 height 0
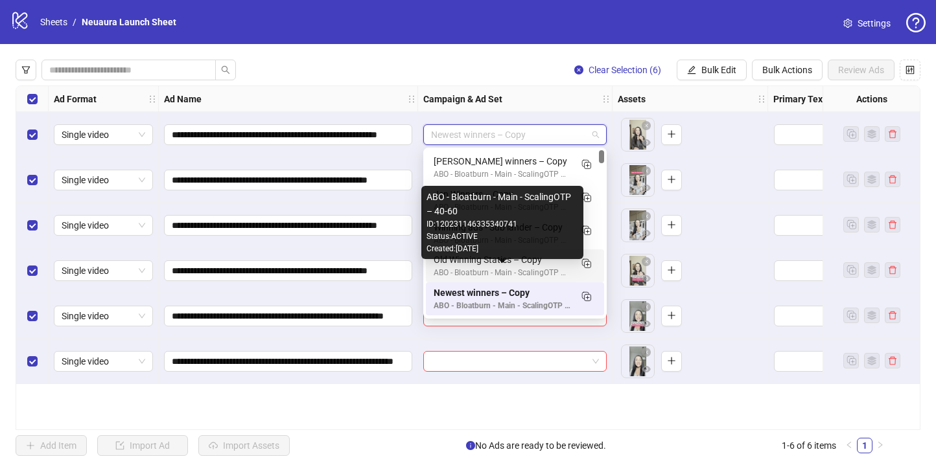
scroll to position [0, 0]
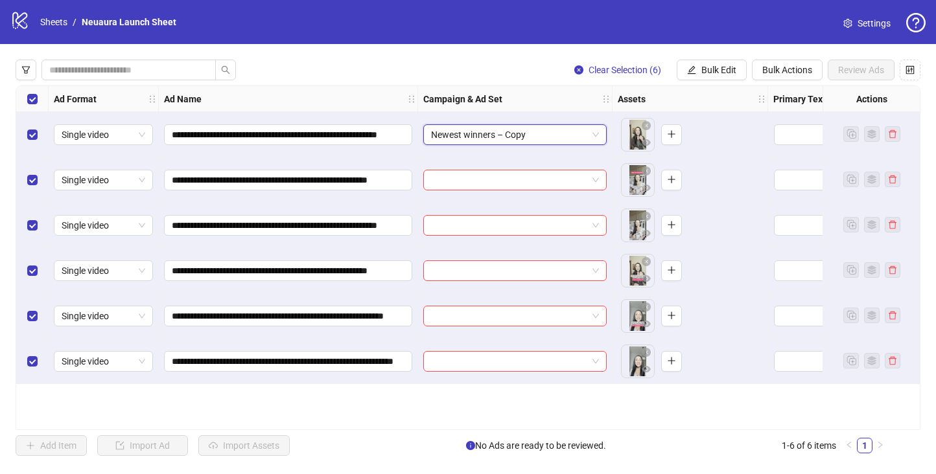
click at [592, 134] on span "Newest winners – Copy" at bounding box center [515, 134] width 168 height 19
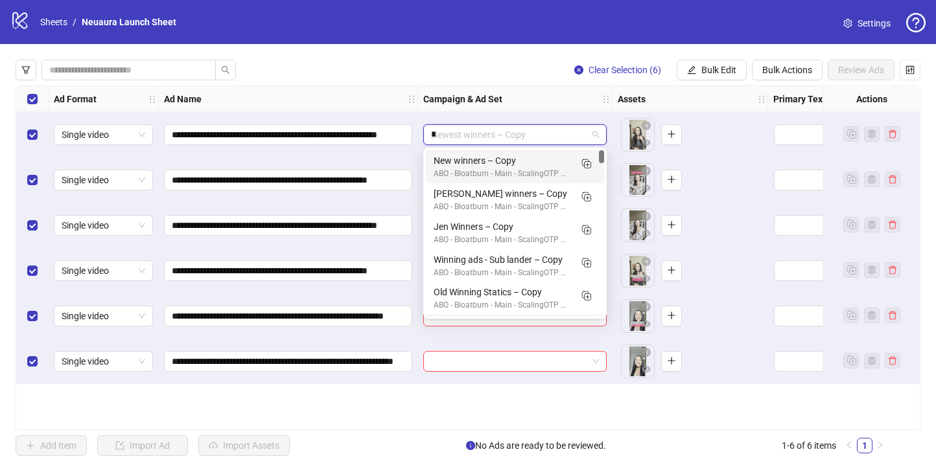
scroll to position [32, 0]
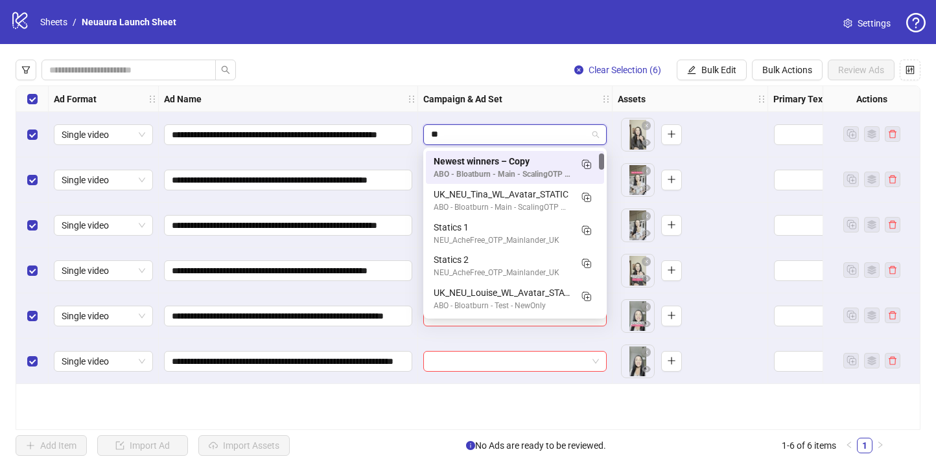
type input "***"
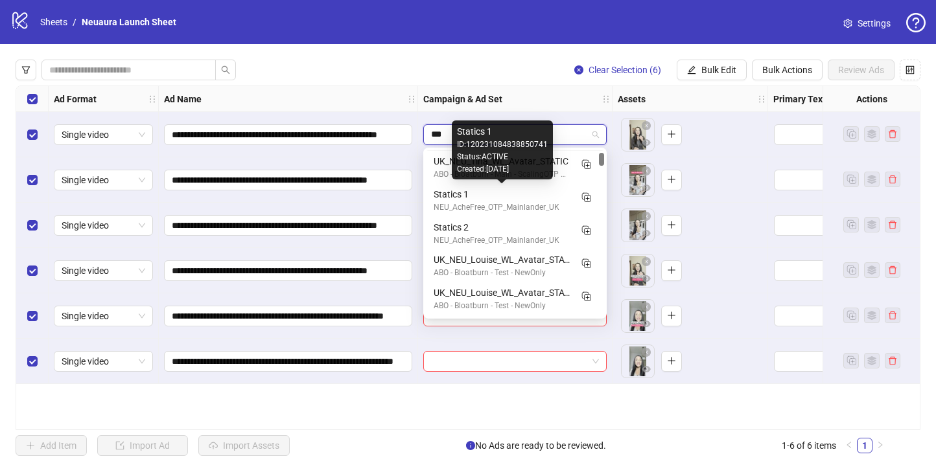
click at [531, 198] on div "Statics 1" at bounding box center [502, 194] width 137 height 14
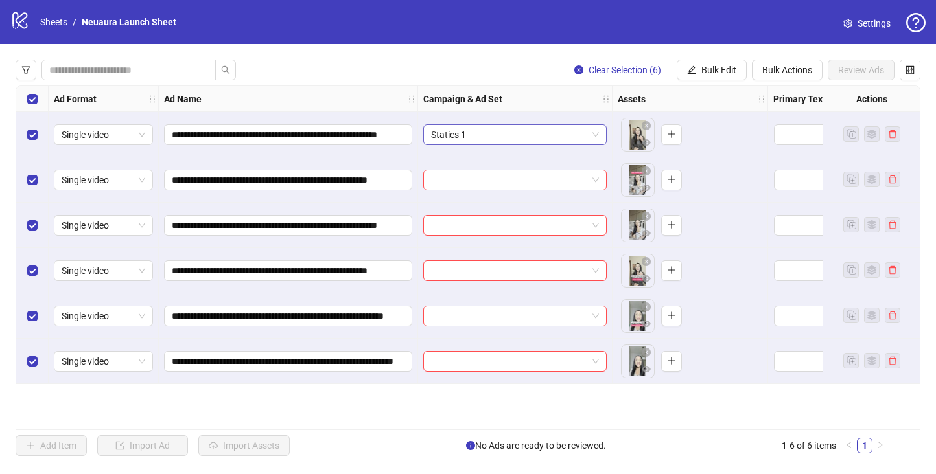
click at [548, 143] on span "Statics 1" at bounding box center [515, 134] width 168 height 19
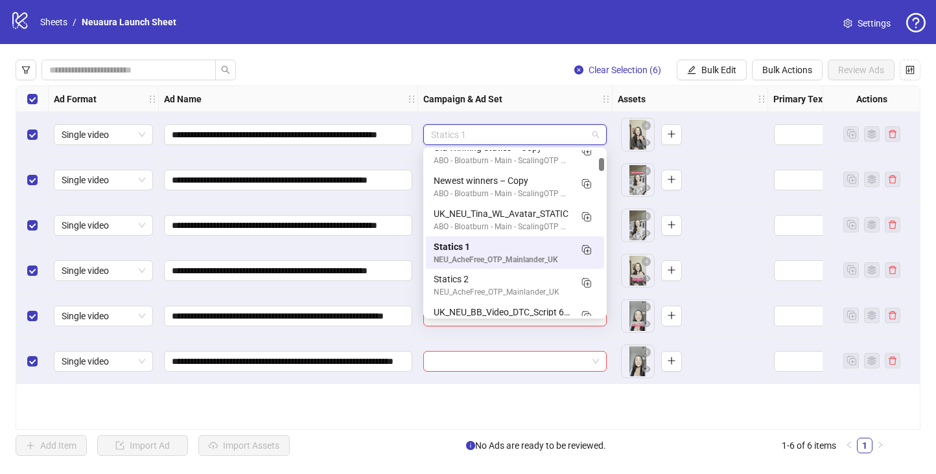
scroll to position [179, 0]
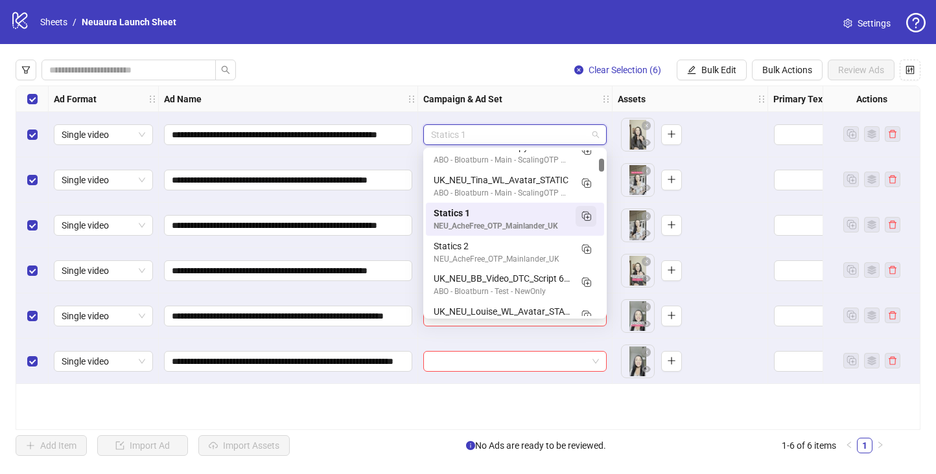
click at [585, 213] on icon "Duplicate" at bounding box center [585, 215] width 13 height 13
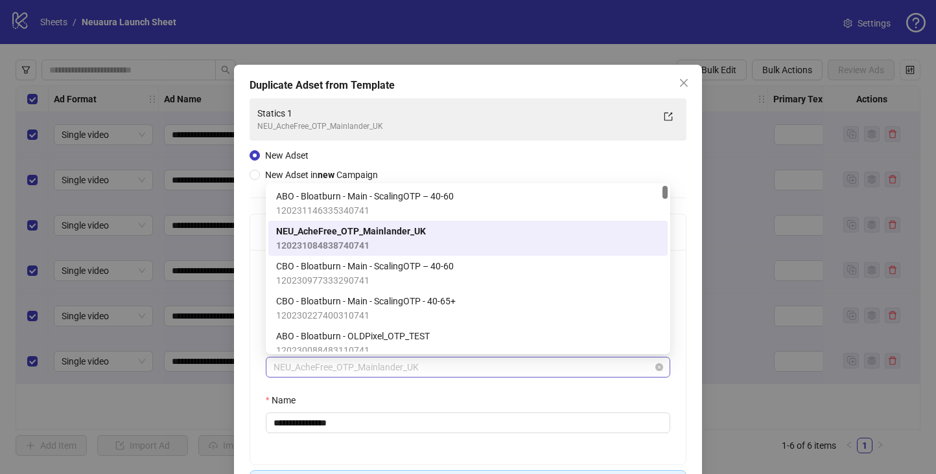
click at [351, 365] on span "NEU_AcheFree_OTP_Mainlander_UK" at bounding box center [467, 367] width 389 height 19
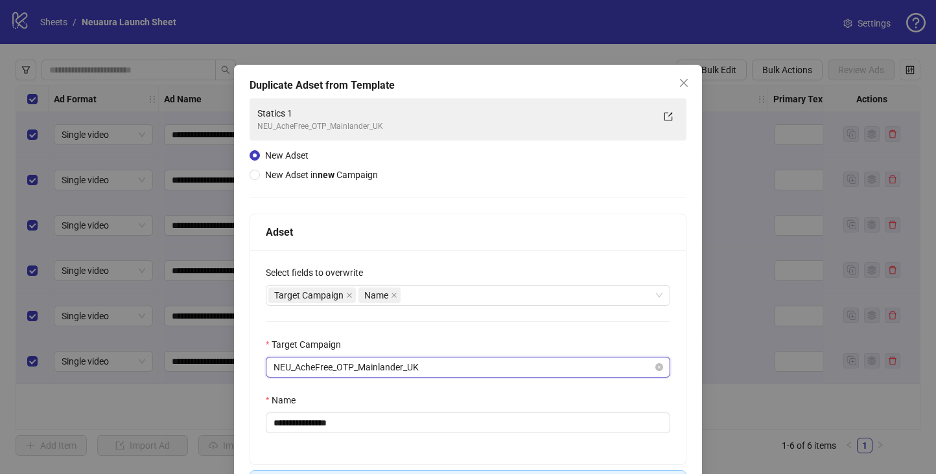
click at [351, 365] on span "NEU_AcheFree_OTP_Mainlander_UK" at bounding box center [467, 367] width 389 height 19
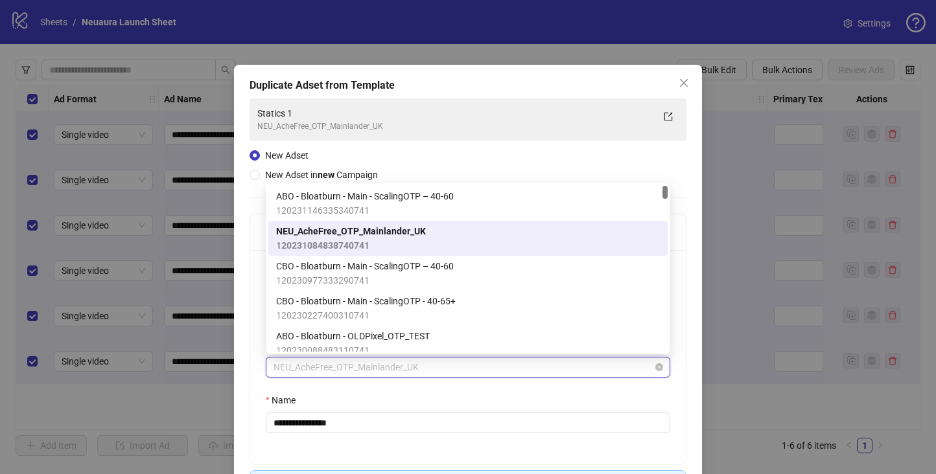
click at [351, 365] on span "NEU_AcheFree_OTP_Mainlander_UK" at bounding box center [467, 367] width 389 height 19
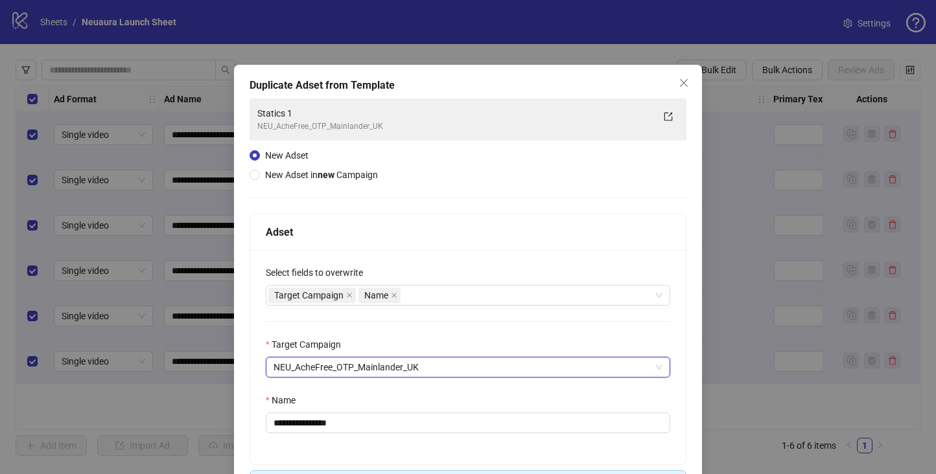
click at [333, 433] on div "**********" at bounding box center [467, 357] width 435 height 214
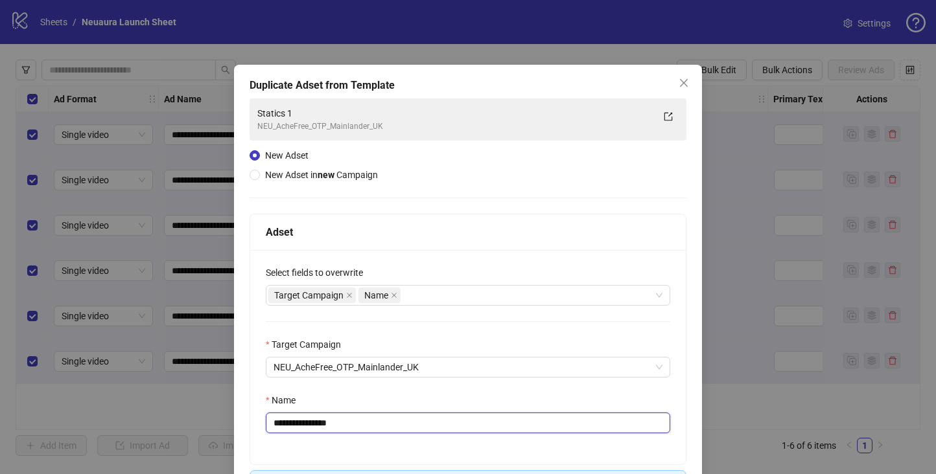
click at [342, 424] on input "**********" at bounding box center [468, 423] width 404 height 21
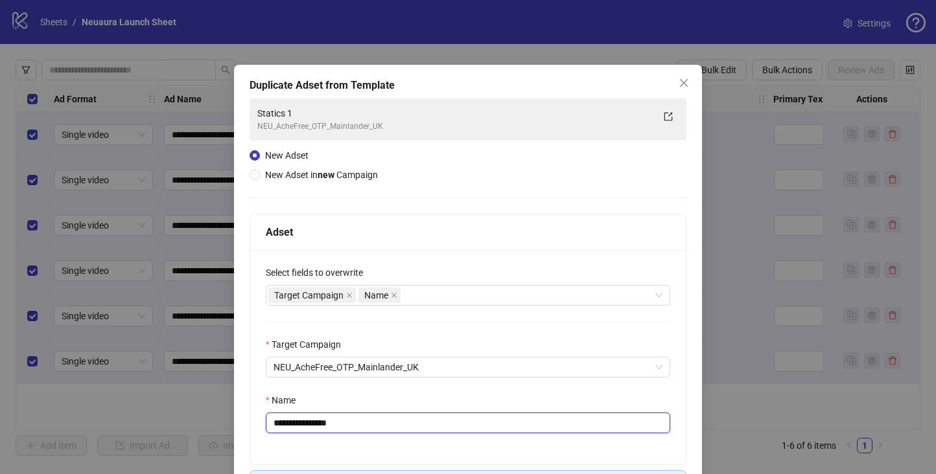
paste input "**********"
type input "**********"
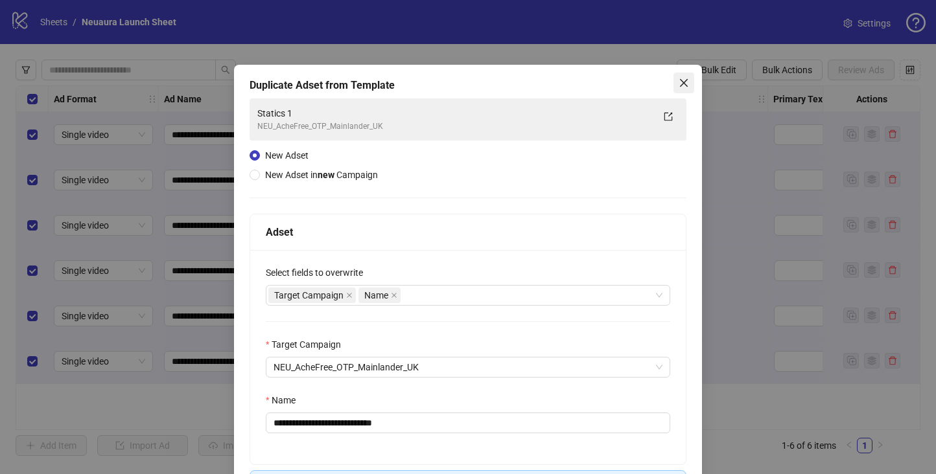
click at [677, 80] on span "Close" at bounding box center [683, 83] width 21 height 10
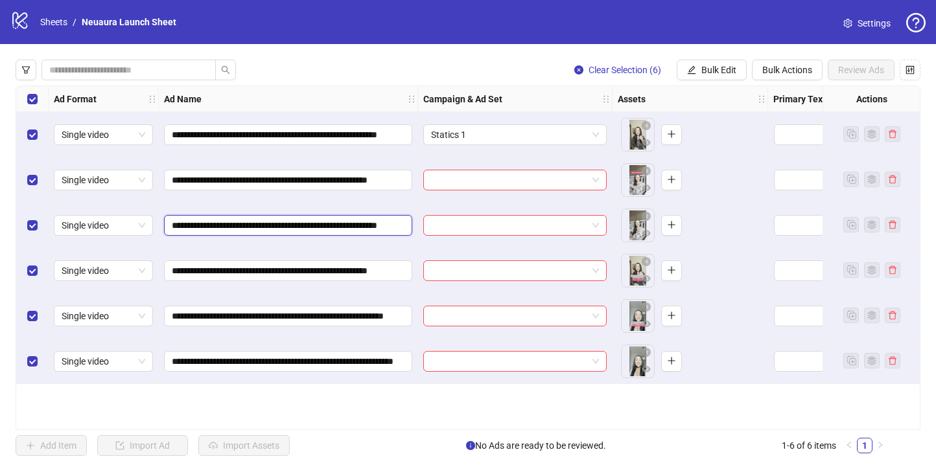
click at [397, 222] on input "**********" at bounding box center [287, 225] width 230 height 14
click at [575, 147] on div "Statics 1" at bounding box center [515, 134] width 194 height 45
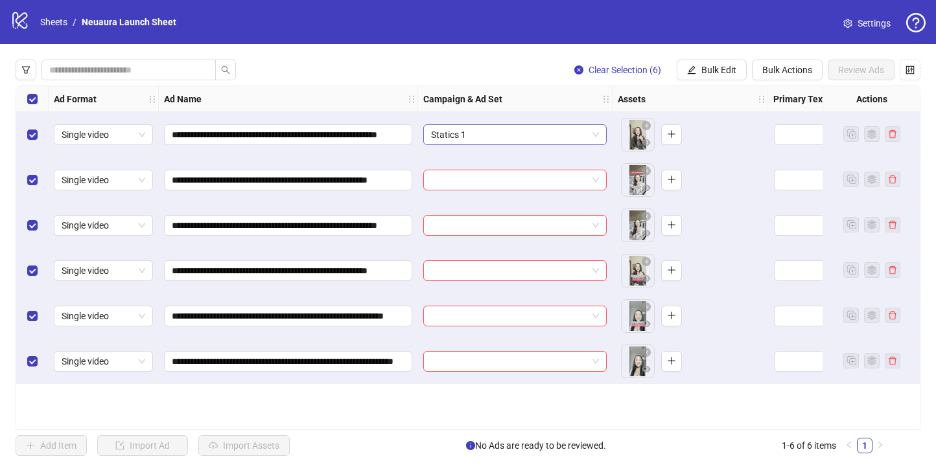
click at [575, 134] on span "Statics 1" at bounding box center [515, 134] width 168 height 19
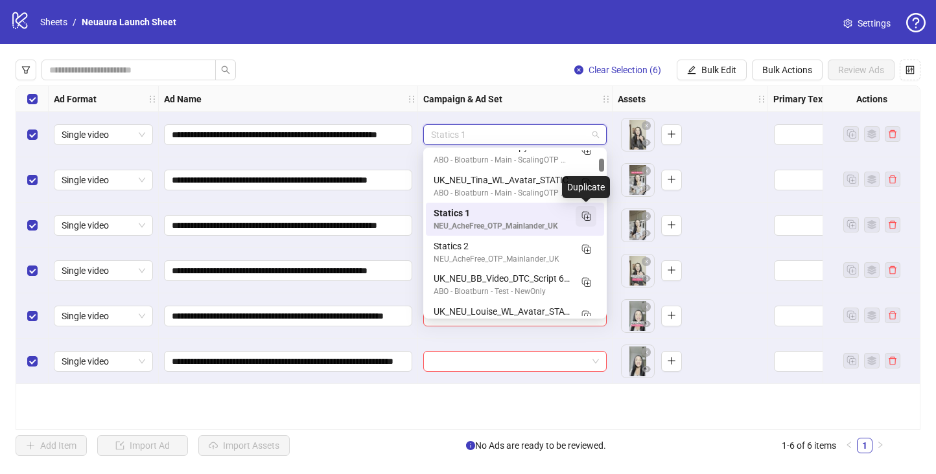
click at [587, 215] on icon "Duplicate" at bounding box center [585, 215] width 13 height 13
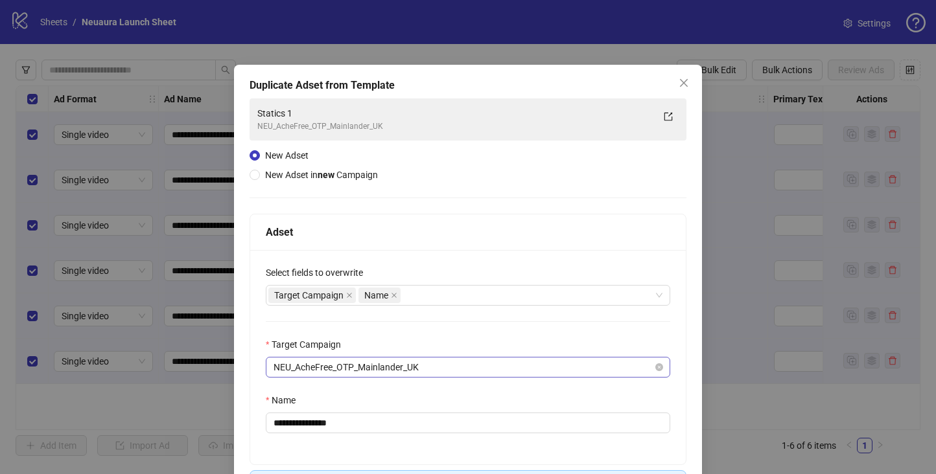
click at [371, 369] on span "NEU_AcheFree_OTP_Mainlander_UK" at bounding box center [467, 367] width 389 height 19
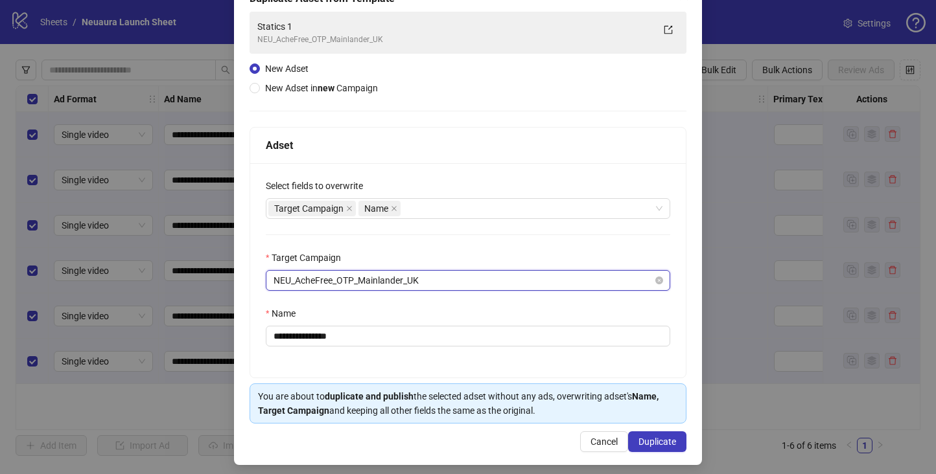
scroll to position [93, 0]
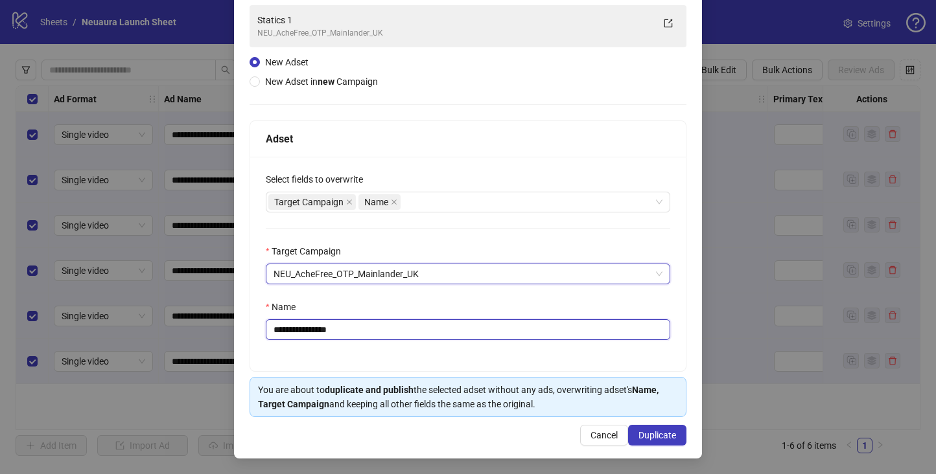
click at [360, 332] on input "**********" at bounding box center [468, 329] width 404 height 21
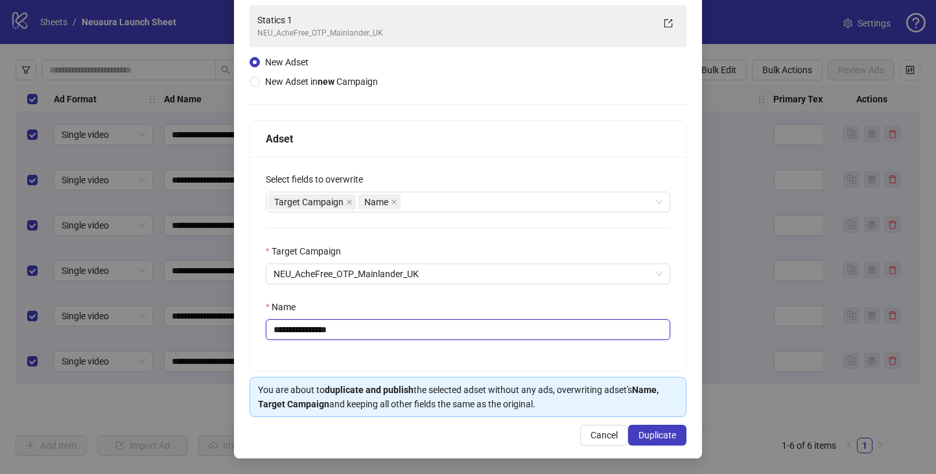
click at [360, 332] on input "**********" at bounding box center [468, 329] width 404 height 21
paste input "**********"
drag, startPoint x: 564, startPoint y: 329, endPoint x: 517, endPoint y: 325, distance: 46.9
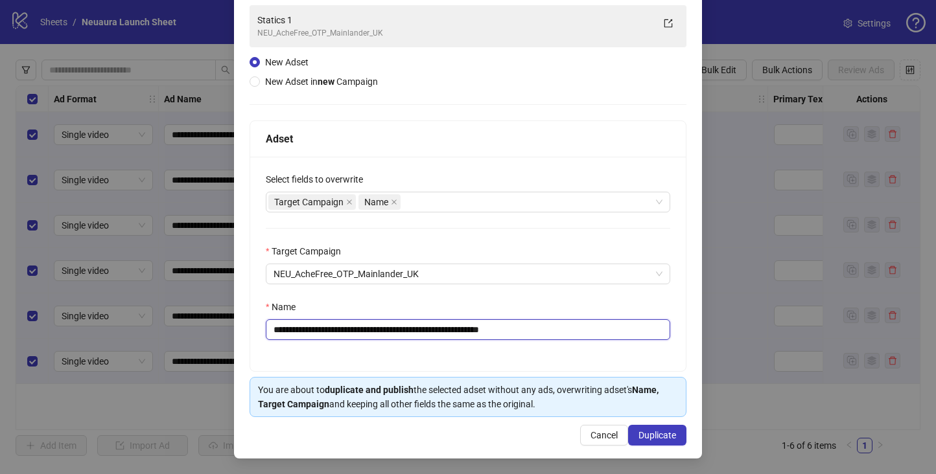
click at [517, 325] on input "**********" at bounding box center [468, 329] width 404 height 21
drag, startPoint x: 496, startPoint y: 331, endPoint x: 461, endPoint y: 330, distance: 34.4
click at [461, 330] on input "**********" at bounding box center [468, 329] width 404 height 21
drag, startPoint x: 443, startPoint y: 330, endPoint x: 381, endPoint y: 327, distance: 62.3
click at [381, 327] on input "**********" at bounding box center [468, 329] width 404 height 21
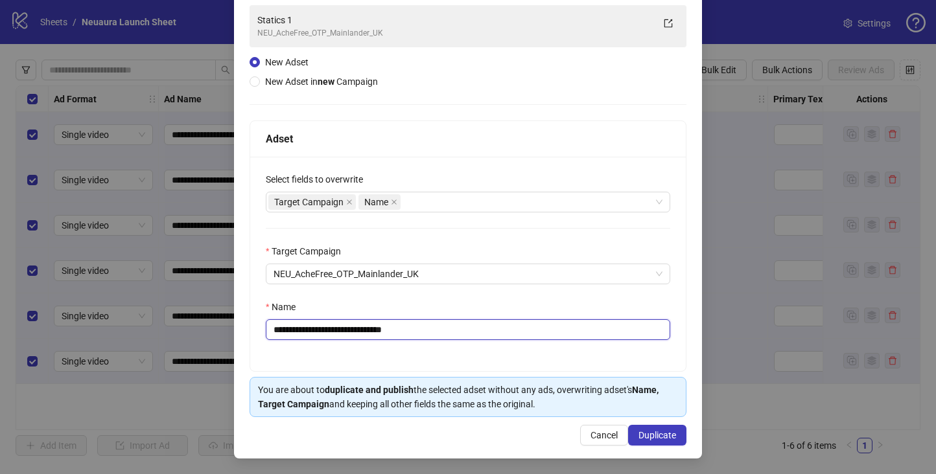
click at [356, 332] on input "**********" at bounding box center [468, 329] width 404 height 21
type input "**********"
click at [656, 430] on span "Duplicate" at bounding box center [657, 435] width 38 height 10
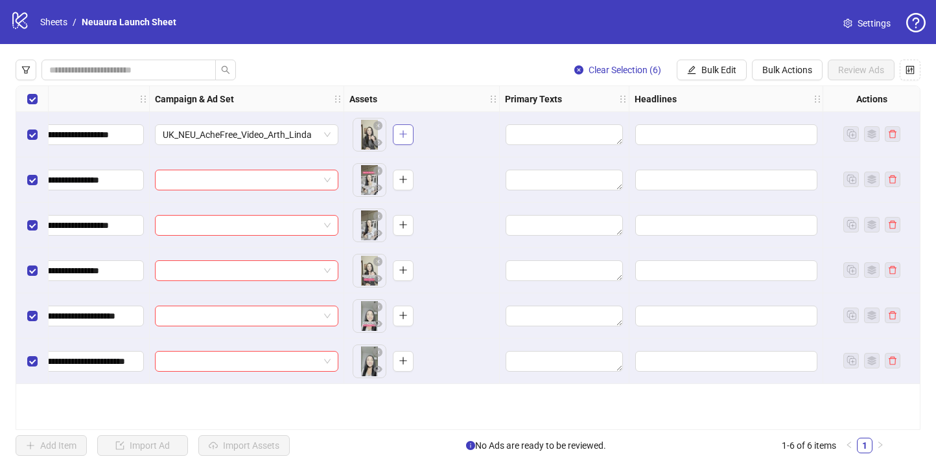
scroll to position [0, 297]
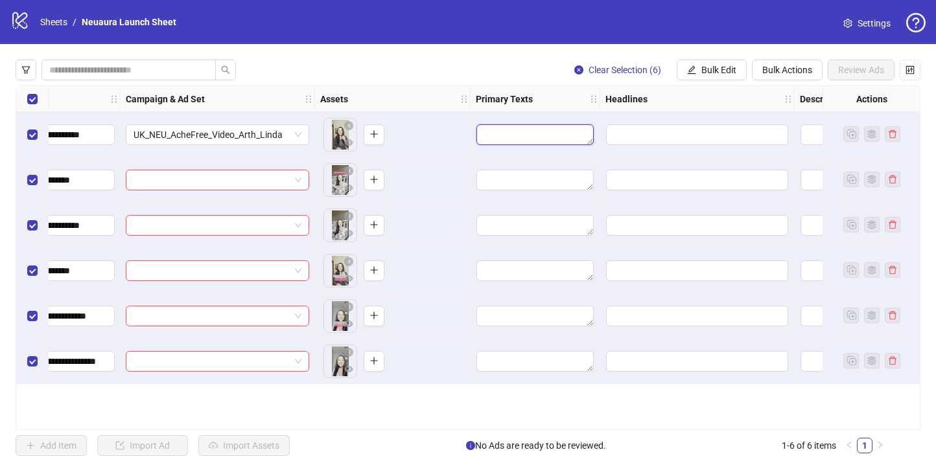
click at [528, 131] on textarea "Edit values" at bounding box center [534, 134] width 117 height 21
